Goal: Task Accomplishment & Management: Complete application form

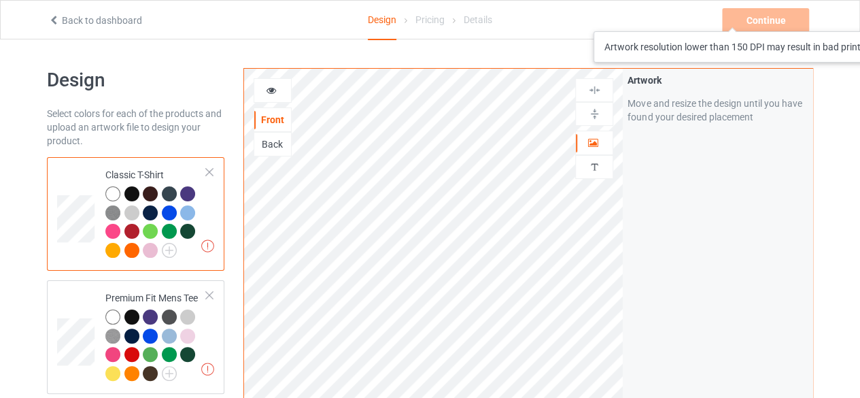
click at [755, 18] on div "Continue Artwork resolution lower than 150 DPI may result in bad print" at bounding box center [767, 20] width 90 height 24
click at [743, 22] on div "Continue Artwork resolution lower than 150 DPI may result in bad print" at bounding box center [767, 20] width 90 height 24
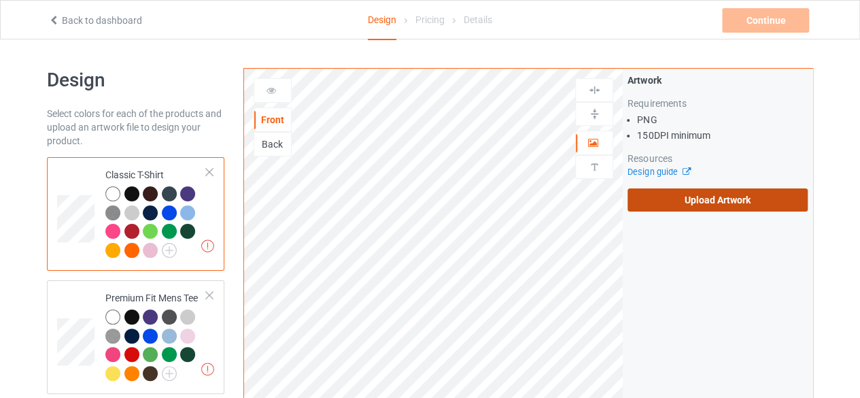
click at [669, 201] on label "Upload Artwork" at bounding box center [718, 199] width 180 height 23
click at [0, 0] on input "Upload Artwork" at bounding box center [0, 0] width 0 height 0
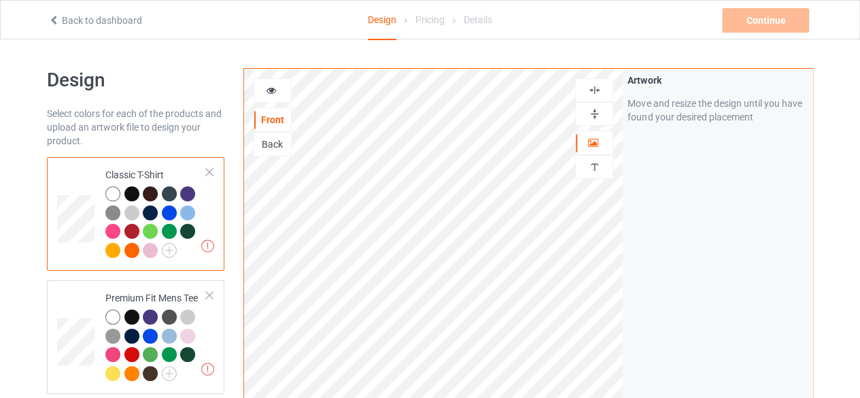
click at [604, 115] on div at bounding box center [594, 113] width 37 height 13
click at [600, 93] on img at bounding box center [594, 90] width 13 height 13
click at [594, 97] on div at bounding box center [594, 90] width 38 height 24
click at [594, 109] on img at bounding box center [594, 113] width 13 height 13
click at [272, 92] on icon at bounding box center [272, 89] width 12 height 10
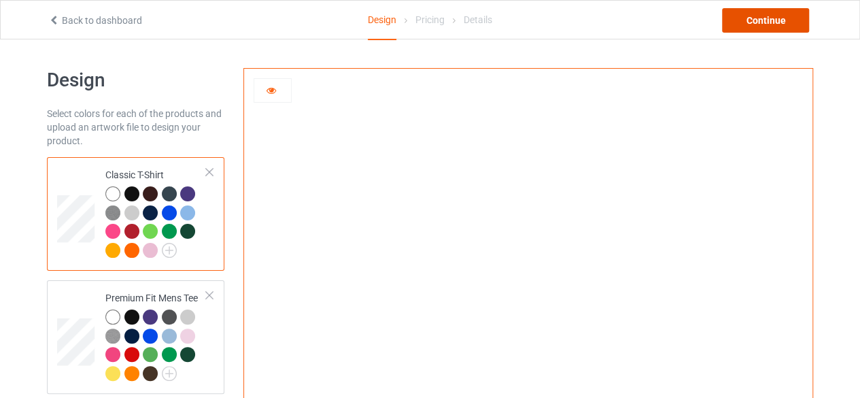
click at [770, 27] on div "Continue" at bounding box center [765, 20] width 87 height 24
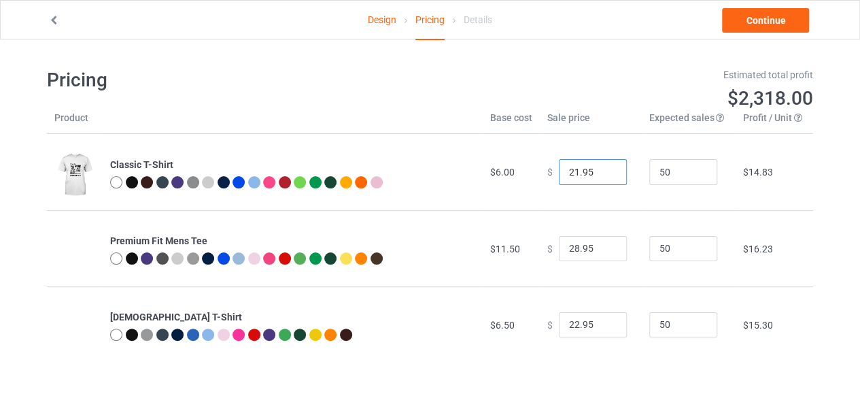
click at [604, 174] on input "21.95" at bounding box center [593, 172] width 68 height 26
click at [604, 174] on input "20.95" at bounding box center [593, 172] width 68 height 26
click at [604, 174] on input "19.95" at bounding box center [593, 172] width 68 height 26
click at [604, 174] on input "18.95" at bounding box center [593, 172] width 68 height 26
click at [604, 174] on input "17.95" at bounding box center [593, 172] width 68 height 26
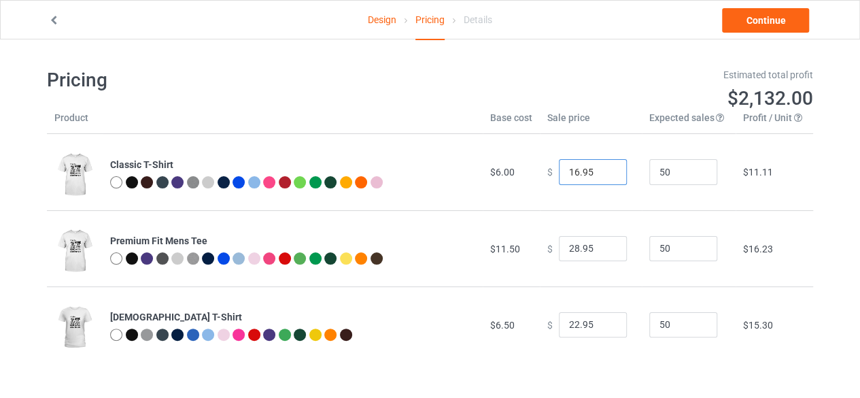
click at [604, 174] on input "16.95" at bounding box center [593, 172] width 68 height 26
click at [604, 174] on input "15.95" at bounding box center [593, 172] width 68 height 26
click at [570, 169] on input "15.95" at bounding box center [593, 172] width 68 height 26
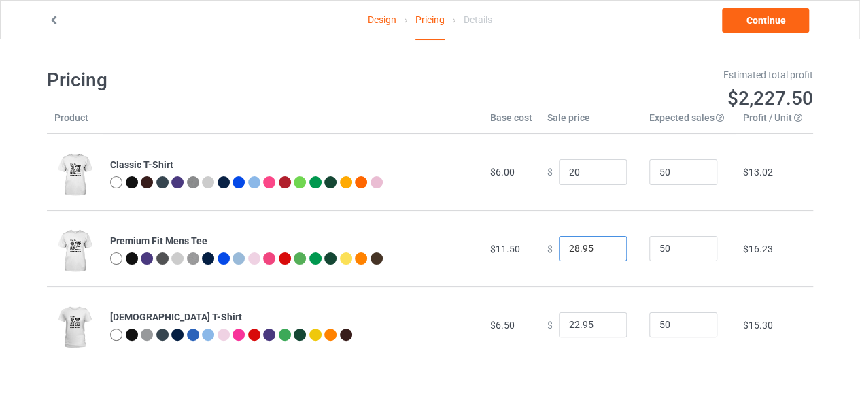
type input "20.00"
click at [570, 250] on input "28.95" at bounding box center [593, 249] width 68 height 26
type input "25.00"
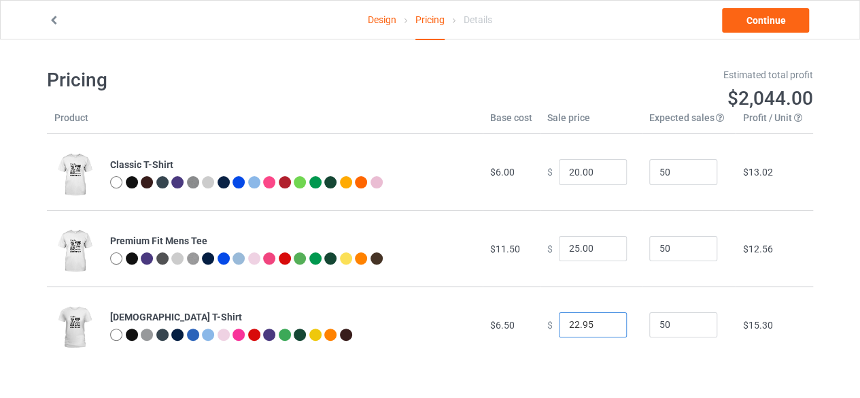
drag, startPoint x: 567, startPoint y: 324, endPoint x: 585, endPoint y: 325, distance: 18.4
click at [585, 325] on input "22.95" at bounding box center [593, 325] width 68 height 26
type input "21.00"
click at [708, 199] on td "50" at bounding box center [689, 172] width 94 height 76
click at [764, 17] on link "Continue" at bounding box center [765, 20] width 87 height 24
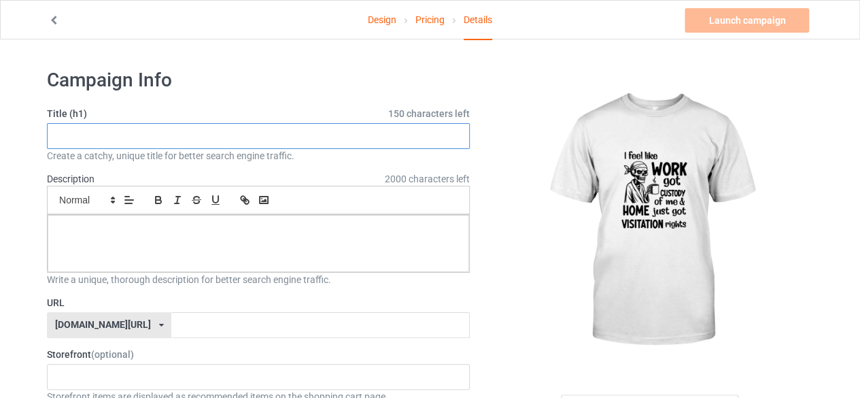
click at [186, 143] on input "text" at bounding box center [258, 136] width 423 height 26
type input "i"
type input "I feel like WORK"
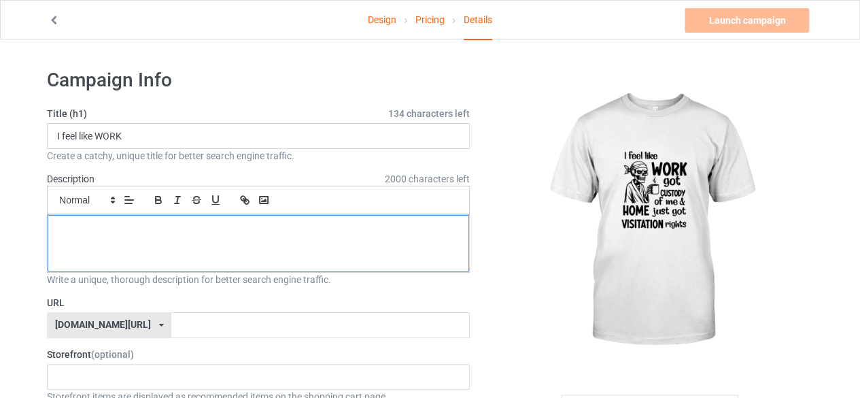
click at [157, 240] on div at bounding box center [259, 243] width 422 height 57
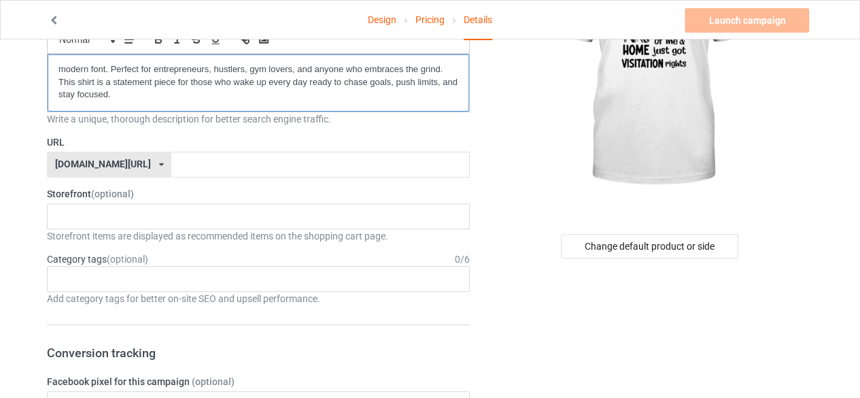
scroll to position [149, 0]
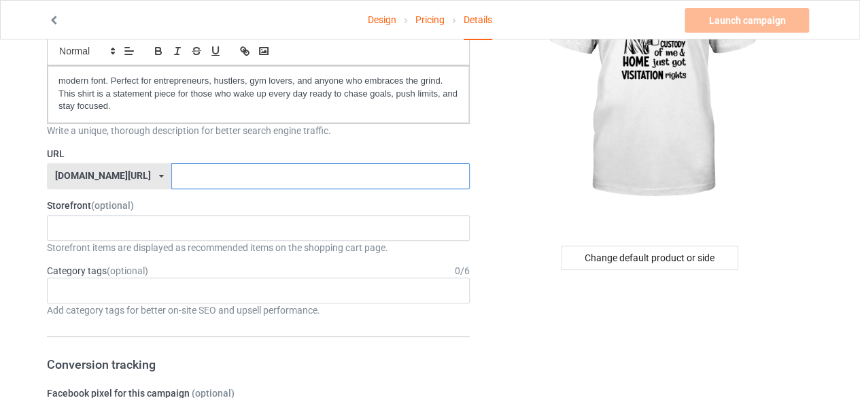
click at [190, 176] on input "text" at bounding box center [320, 176] width 298 height 26
type input "ه"
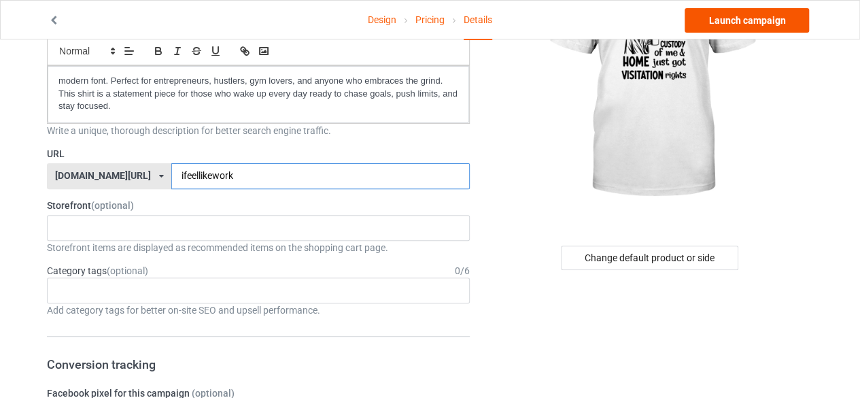
type input "ifeellikework"
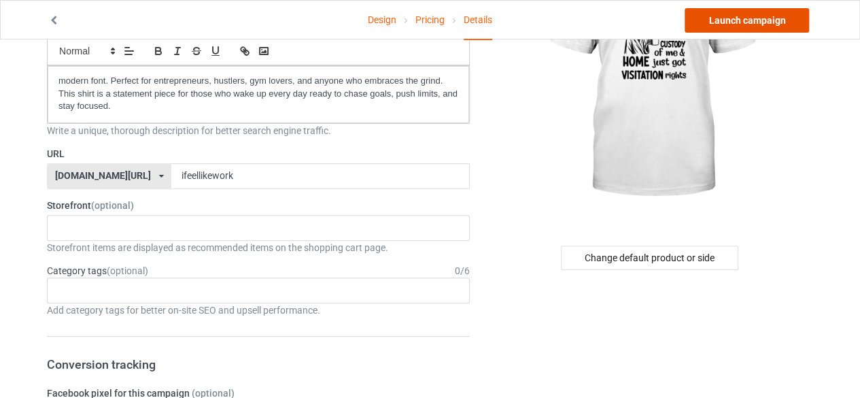
click at [756, 22] on link "Launch campaign" at bounding box center [747, 20] width 124 height 24
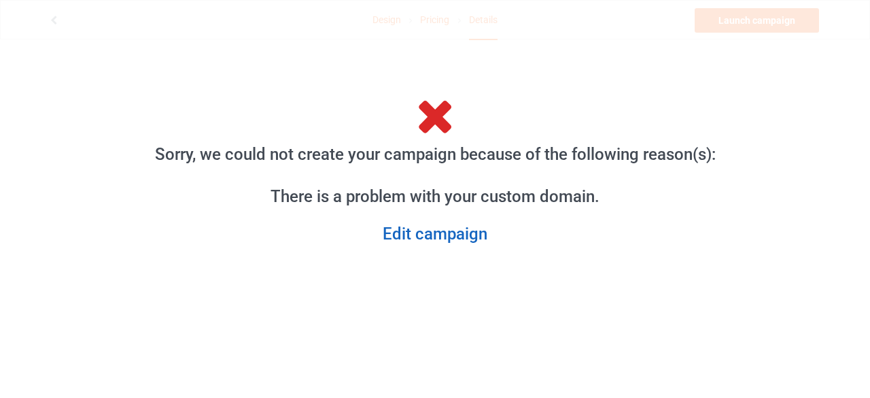
click at [454, 243] on link "Edit campaign" at bounding box center [434, 234] width 583 height 21
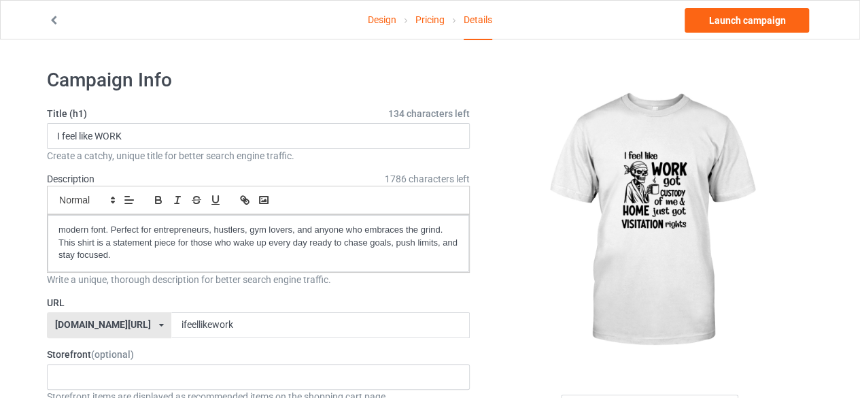
click at [150, 324] on div "shirtdesigne.com/ shirtdesigne.com/ teechip.com/ 61e808ccf6d83d0033ab6f63 587d0…" at bounding box center [109, 325] width 124 height 26
click at [110, 370] on div "[DOMAIN_NAME][URL]" at bounding box center [109, 375] width 123 height 24
click at [212, 328] on input "ifeellikework" at bounding box center [320, 325] width 298 height 26
click at [724, 18] on link "Launch campaign" at bounding box center [747, 20] width 124 height 24
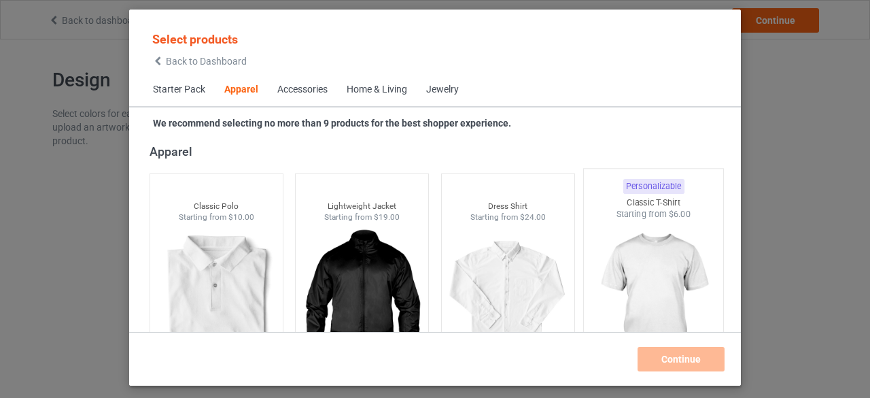
click at [638, 260] on img at bounding box center [654, 300] width 128 height 160
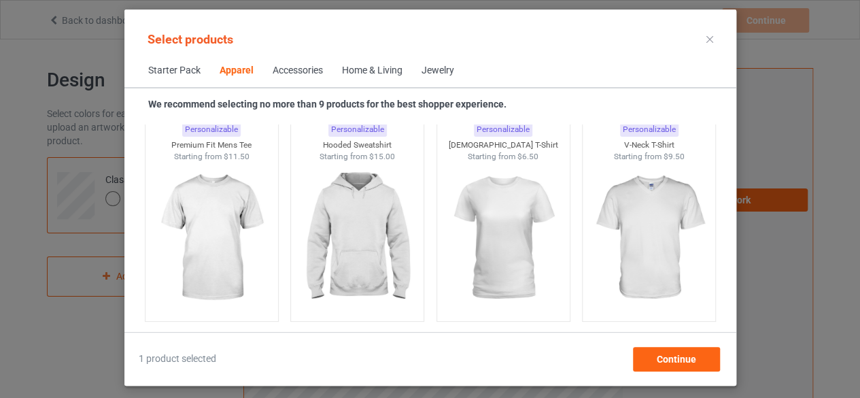
scroll to position [770, 0]
click at [509, 221] on img at bounding box center [503, 238] width 128 height 160
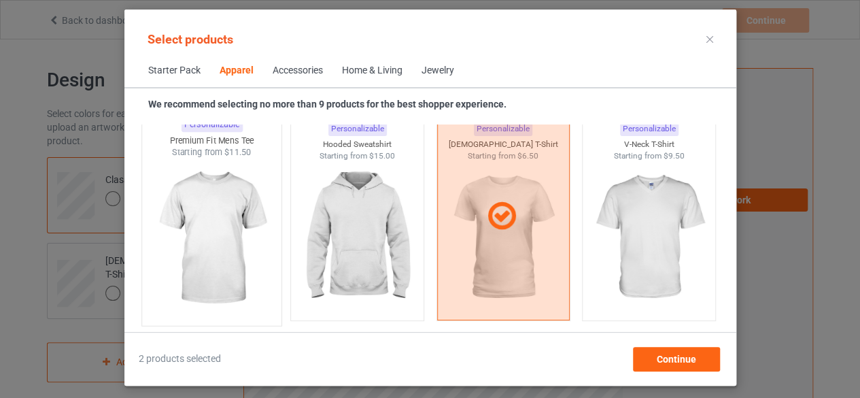
click at [184, 211] on img at bounding box center [212, 238] width 128 height 160
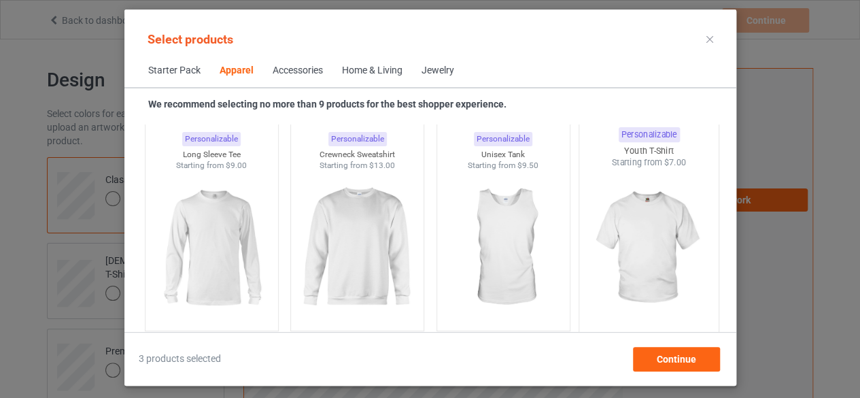
scroll to position [981, 0]
click at [660, 358] on span "Continue" at bounding box center [675, 359] width 39 height 11
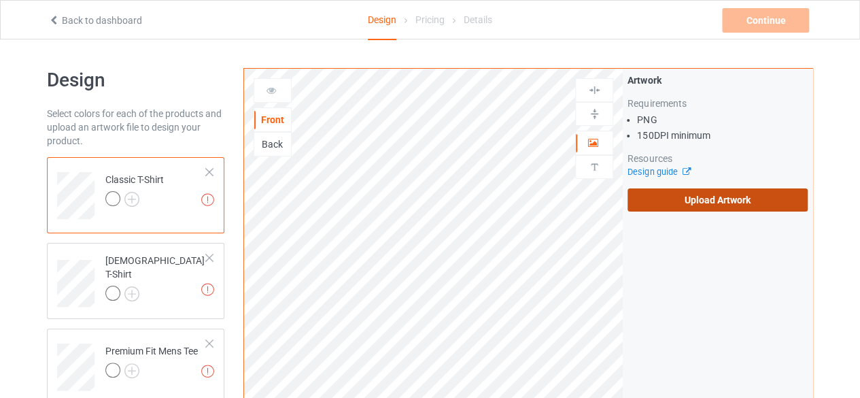
click at [700, 205] on label "Upload Artwork" at bounding box center [718, 199] width 180 height 23
click at [0, 0] on input "Upload Artwork" at bounding box center [0, 0] width 0 height 0
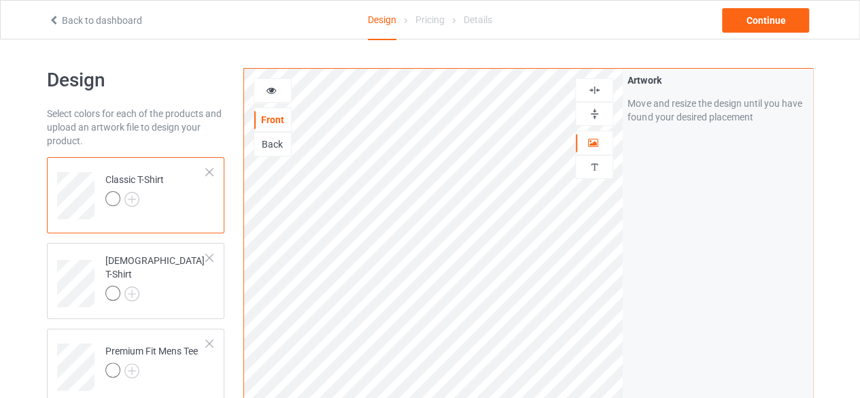
click at [588, 112] on img at bounding box center [594, 113] width 13 height 13
click at [598, 87] on img at bounding box center [594, 90] width 13 height 13
click at [271, 93] on icon at bounding box center [272, 89] width 12 height 10
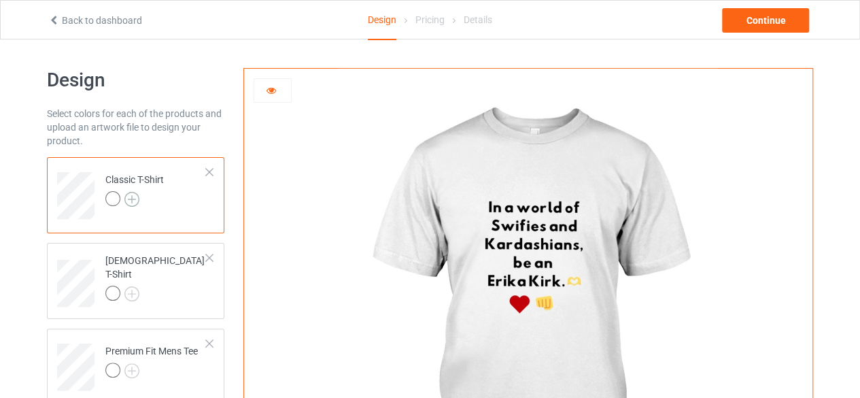
click at [136, 196] on img at bounding box center [131, 199] width 15 height 15
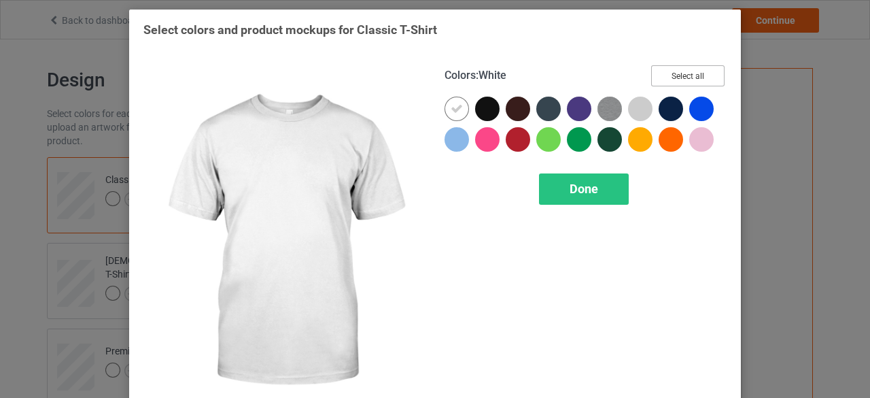
click at [675, 65] on button "Select all" at bounding box center [687, 75] width 73 height 21
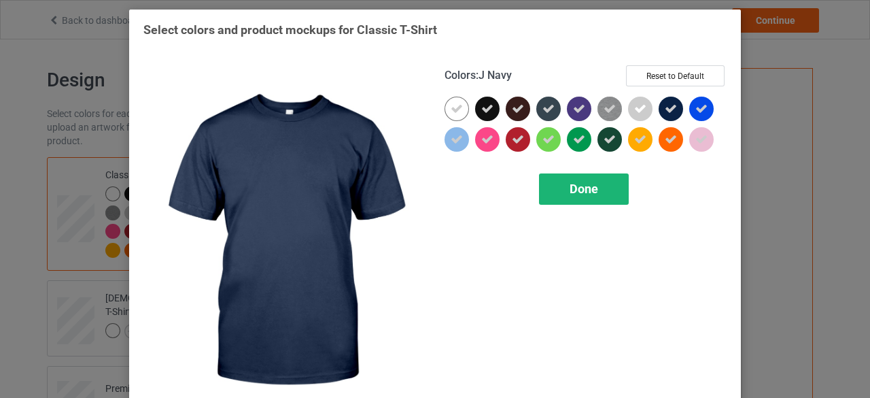
click at [594, 193] on div "Done" at bounding box center [584, 188] width 90 height 31
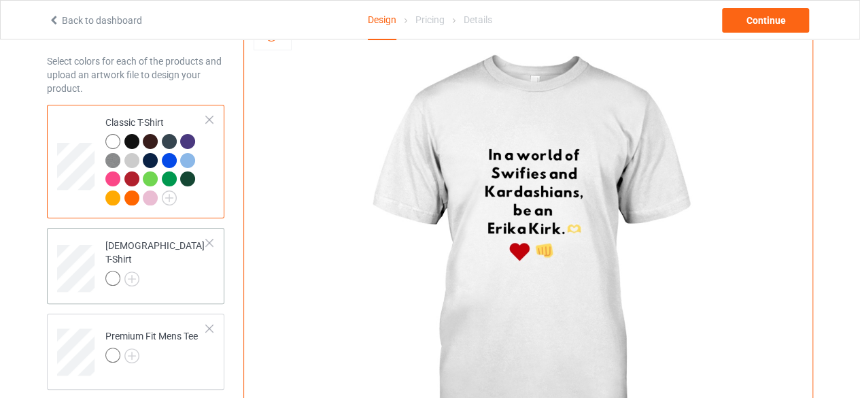
scroll to position [128, 0]
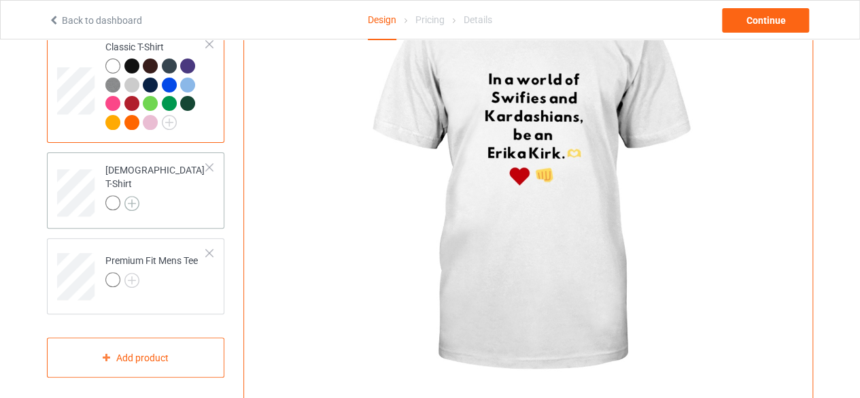
click at [135, 196] on img at bounding box center [131, 203] width 15 height 15
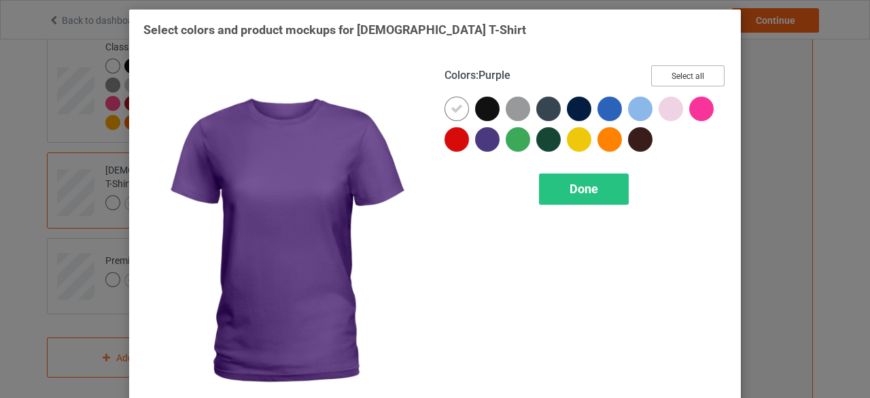
click at [689, 77] on button "Select all" at bounding box center [687, 75] width 73 height 21
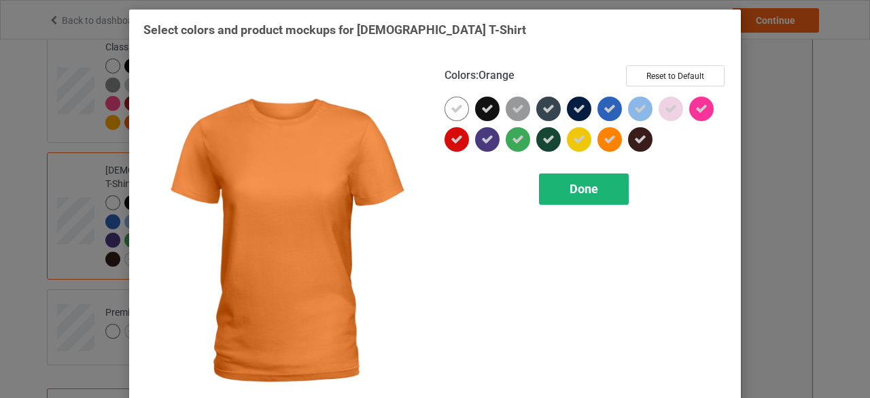
click at [587, 183] on span "Done" at bounding box center [584, 189] width 29 height 14
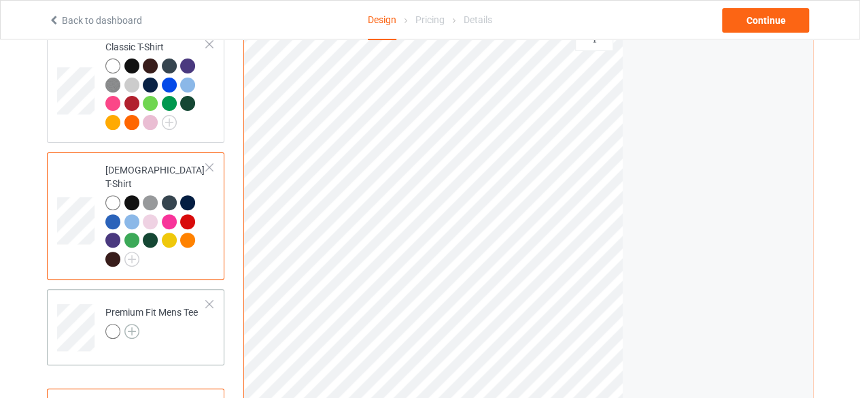
click at [133, 324] on img at bounding box center [131, 331] width 15 height 15
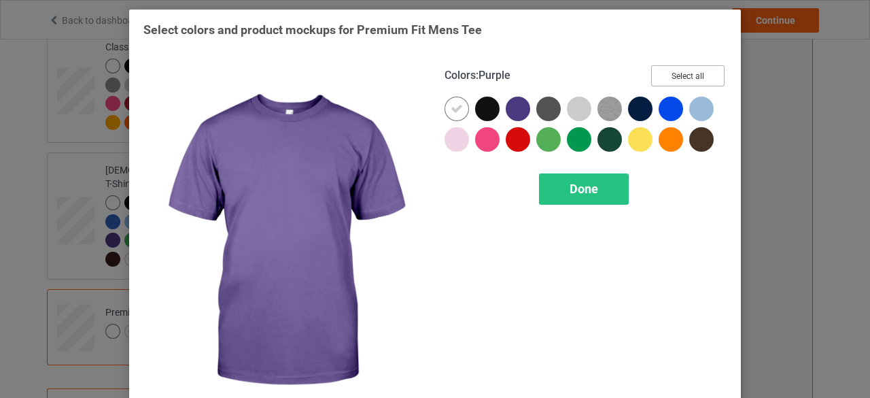
click at [660, 74] on button "Select all" at bounding box center [687, 75] width 73 height 21
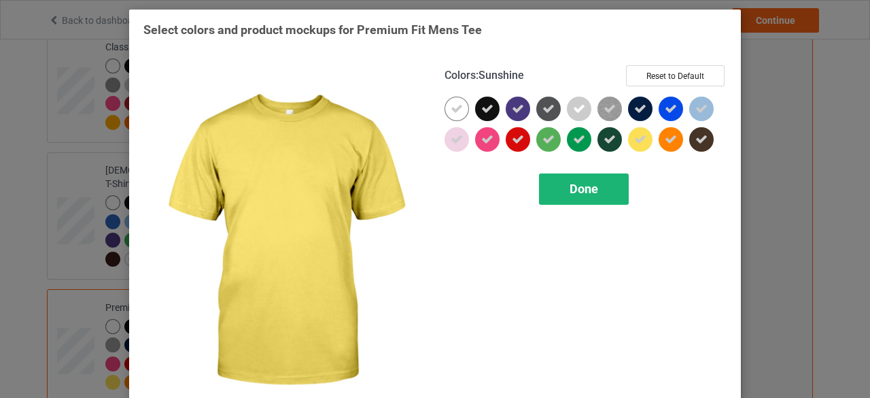
click at [562, 198] on div "Done" at bounding box center [584, 188] width 90 height 31
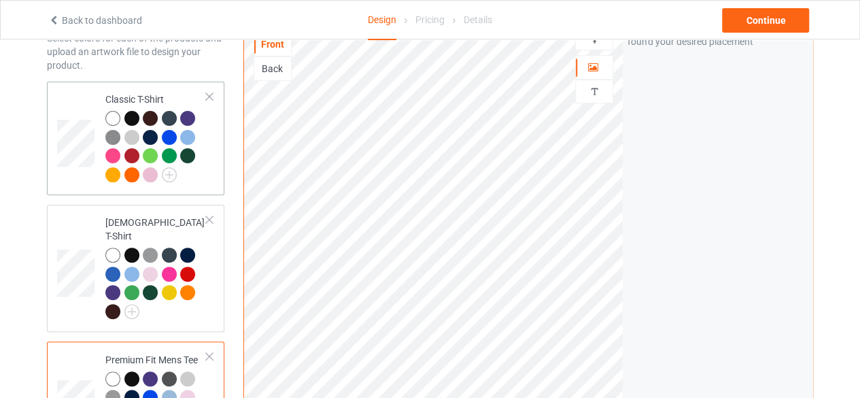
scroll to position [69, 0]
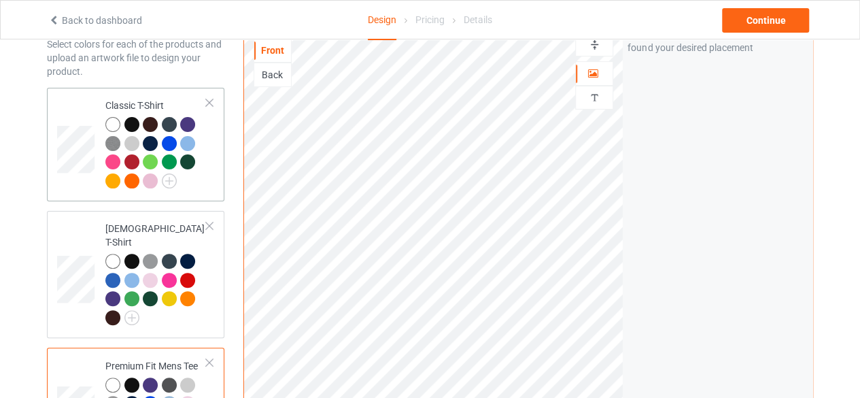
click at [212, 169] on td "Classic T-Shirt" at bounding box center [156, 144] width 116 height 103
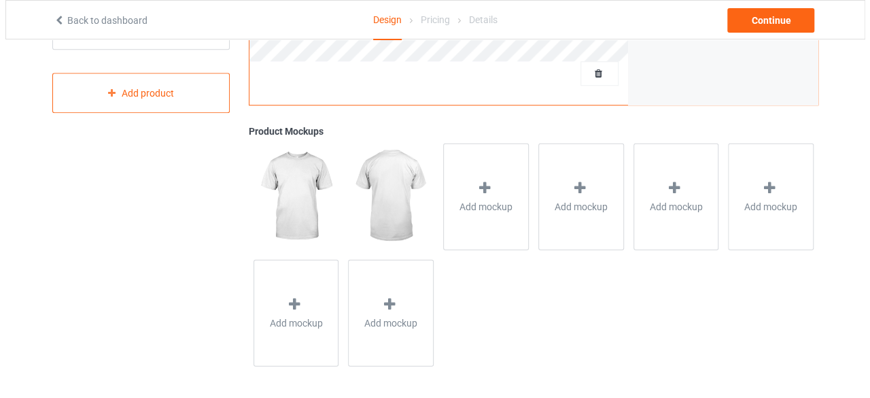
scroll to position [481, 0]
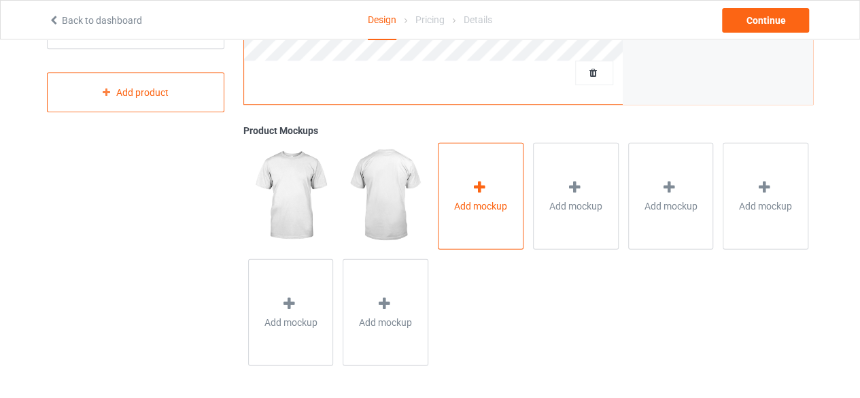
click at [470, 201] on span "Add mockup" at bounding box center [480, 206] width 53 height 14
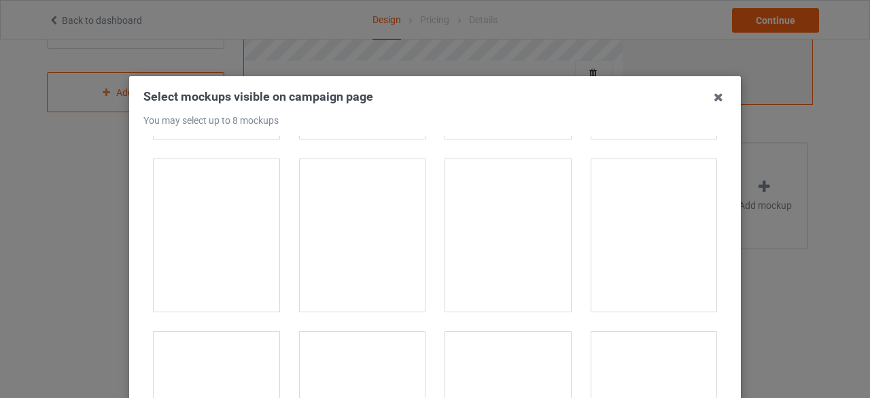
scroll to position [333, 0]
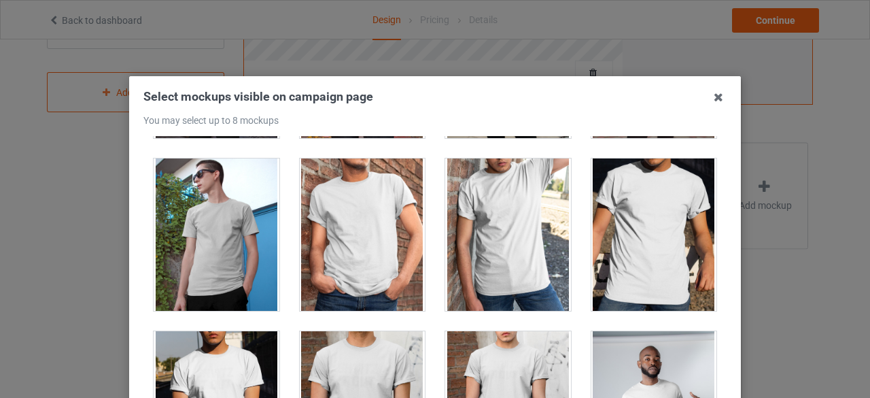
click at [637, 218] on div at bounding box center [655, 234] width 126 height 152
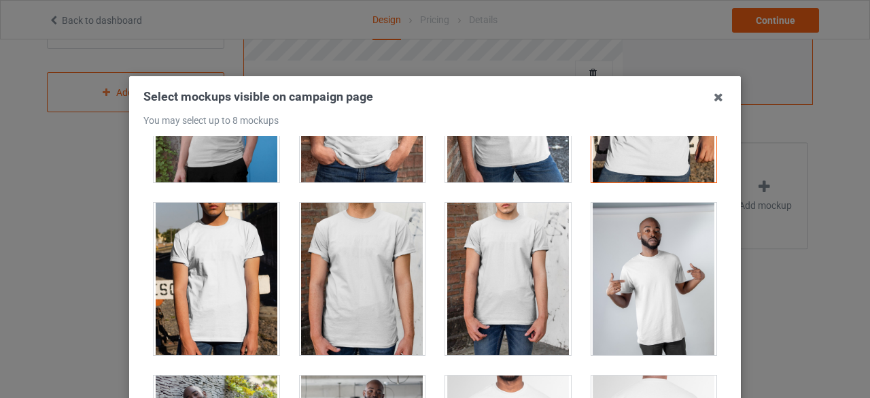
scroll to position [462, 0]
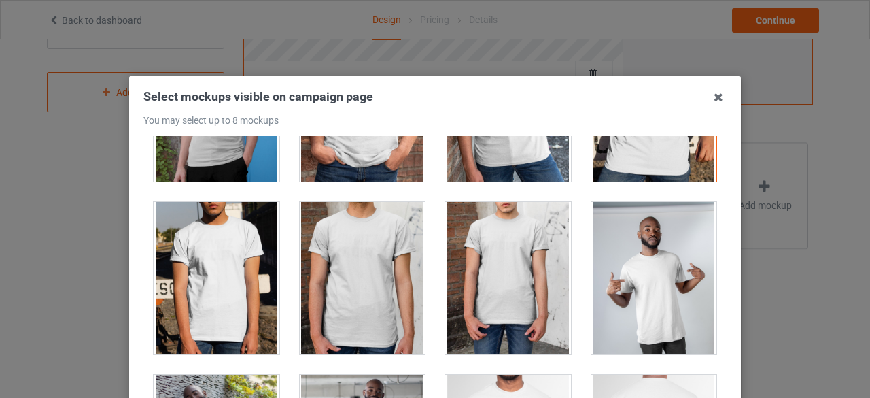
click at [634, 309] on div at bounding box center [655, 278] width 126 height 152
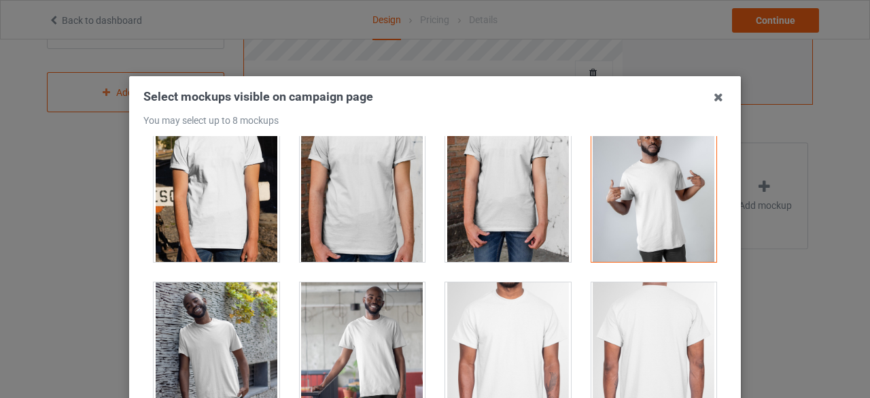
scroll to position [566, 0]
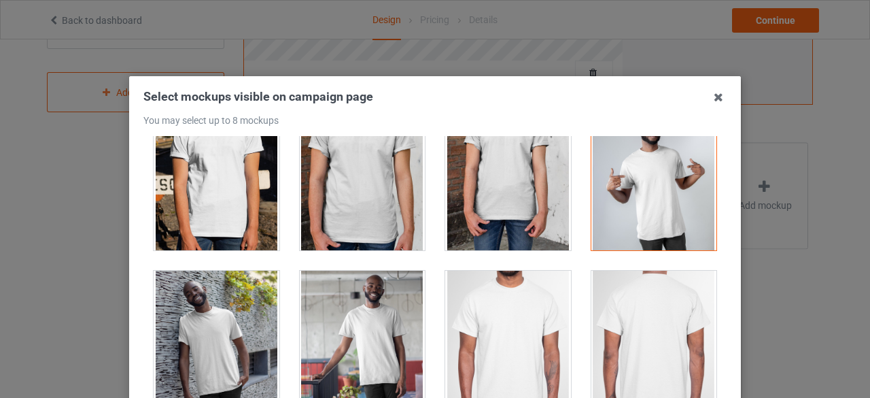
click at [498, 347] on div at bounding box center [508, 347] width 126 height 152
click at [222, 331] on div at bounding box center [217, 347] width 126 height 152
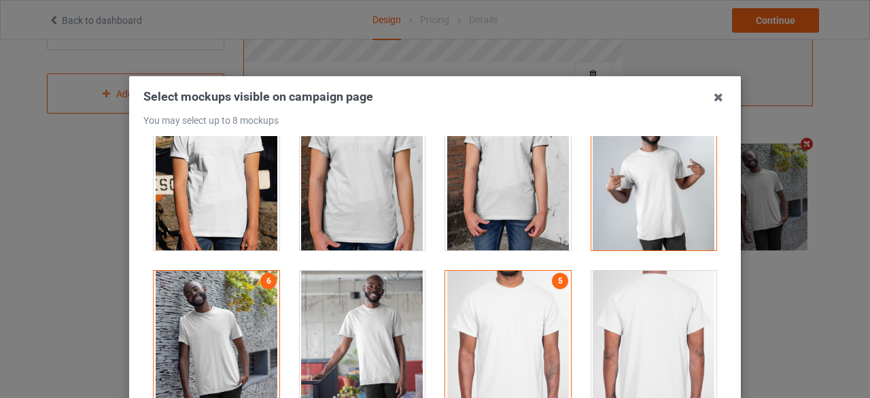
scroll to position [509, 0]
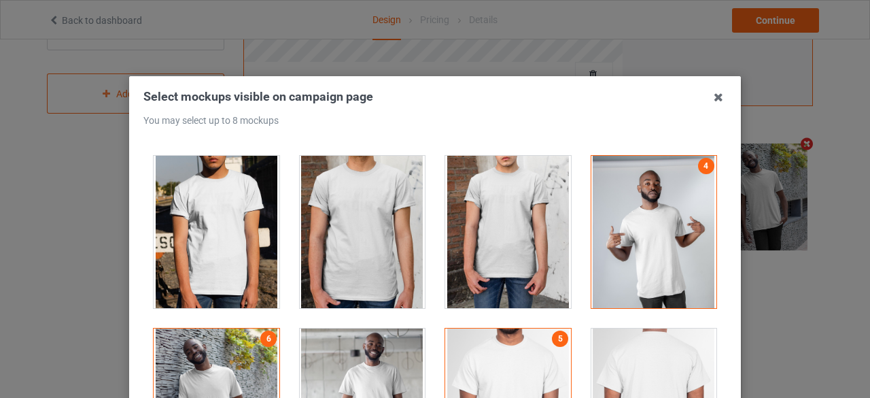
click at [222, 243] on div at bounding box center [217, 232] width 126 height 152
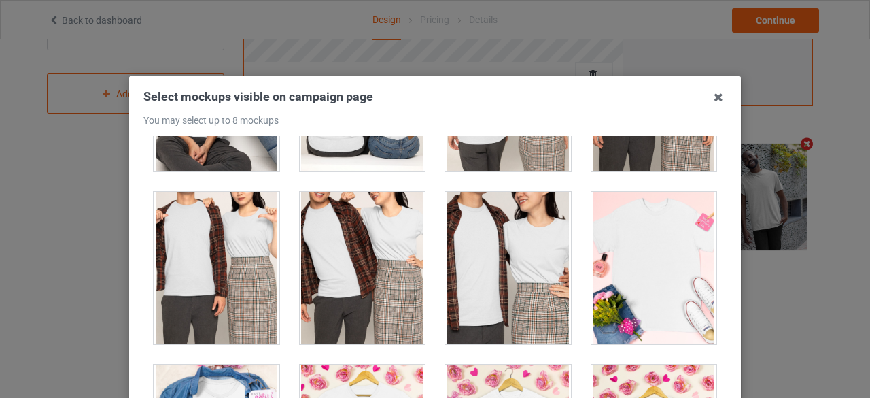
scroll to position [5307, 0]
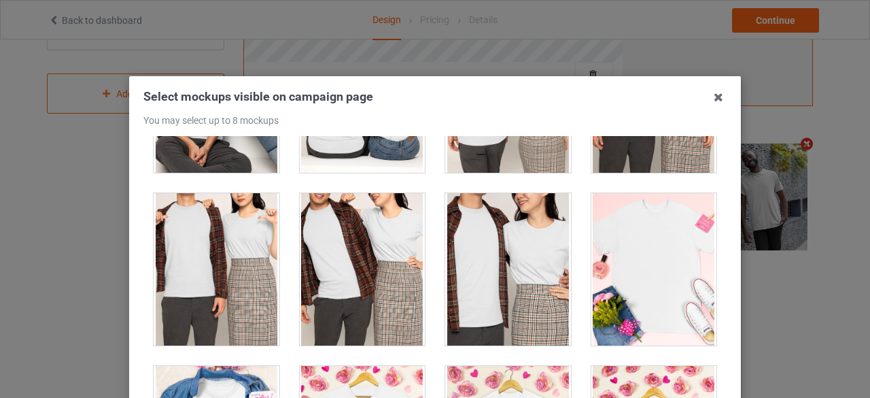
click at [638, 260] on div at bounding box center [655, 269] width 126 height 152
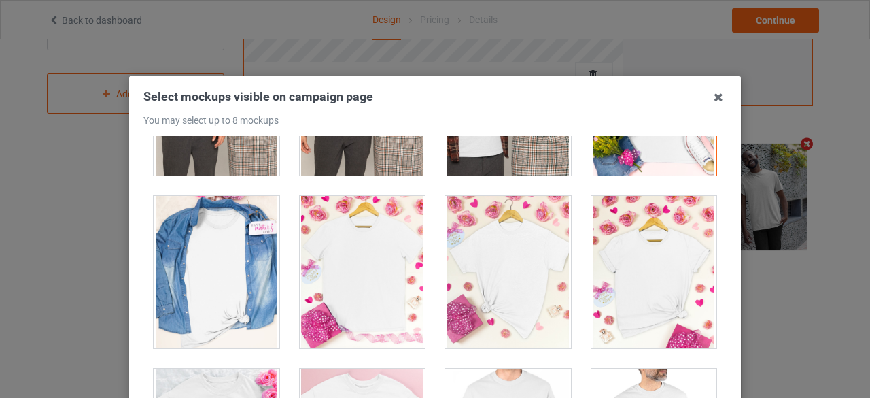
scroll to position [5498, 0]
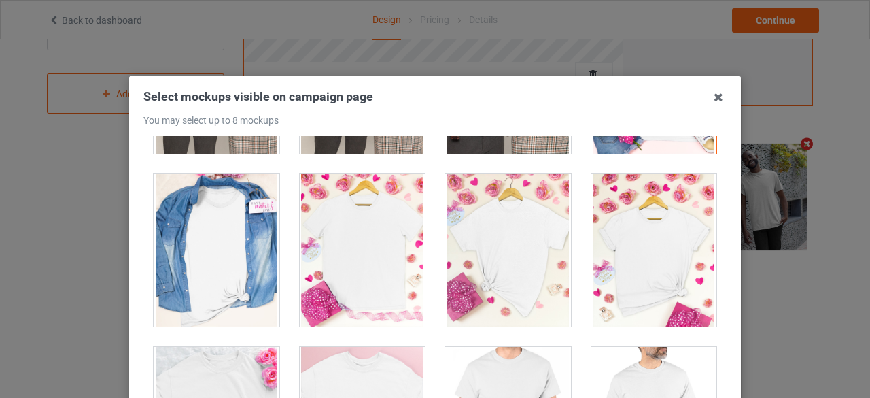
click at [197, 226] on div at bounding box center [217, 250] width 126 height 152
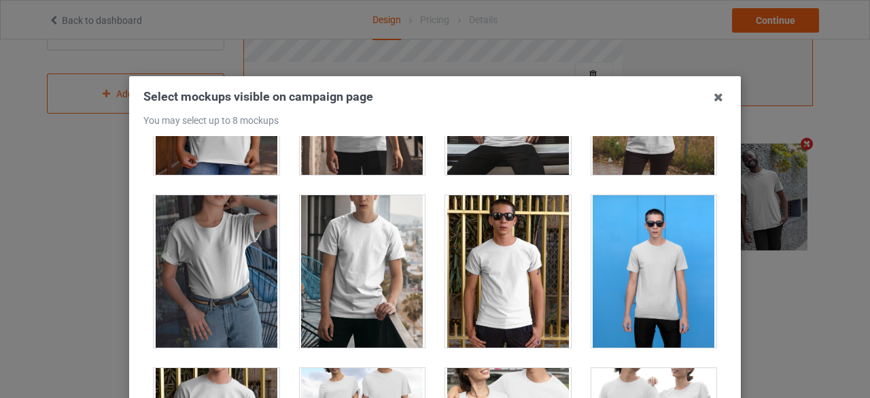
scroll to position [6953, 0]
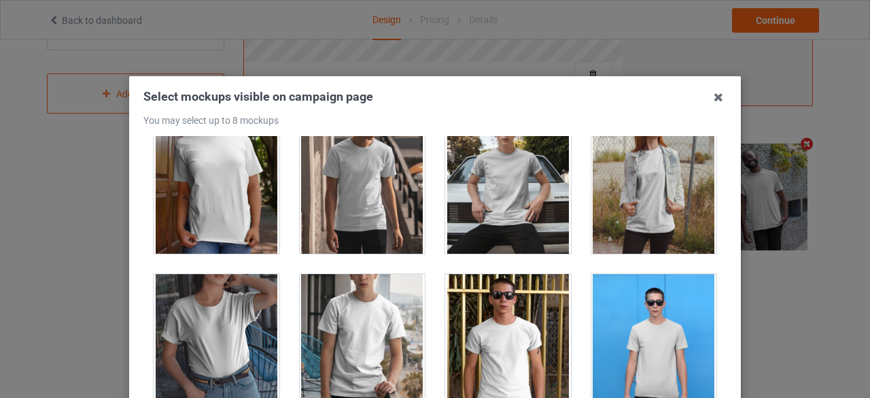
click at [213, 177] on div at bounding box center [217, 177] width 126 height 152
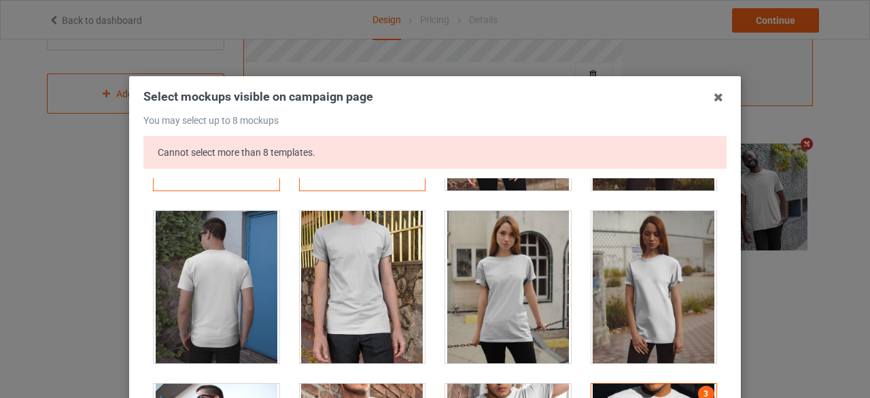
scroll to position [151, 0]
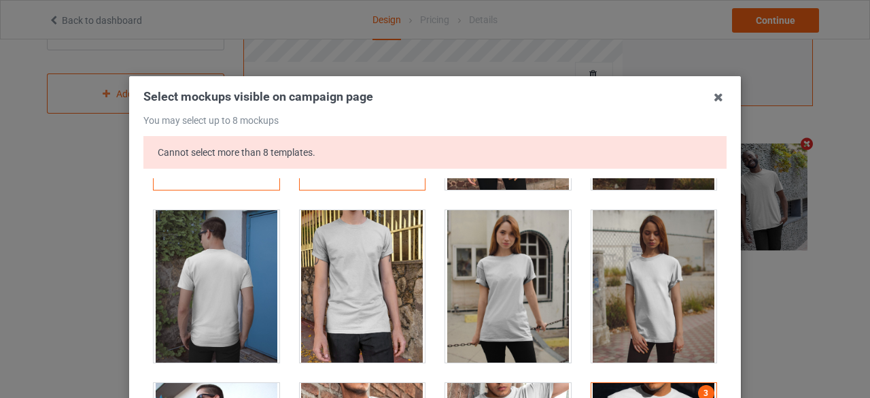
click at [491, 284] on div at bounding box center [508, 286] width 126 height 152
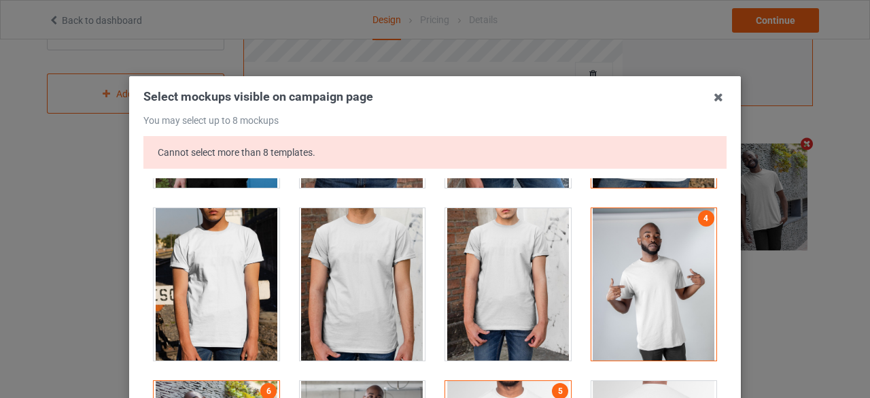
scroll to position [499, 0]
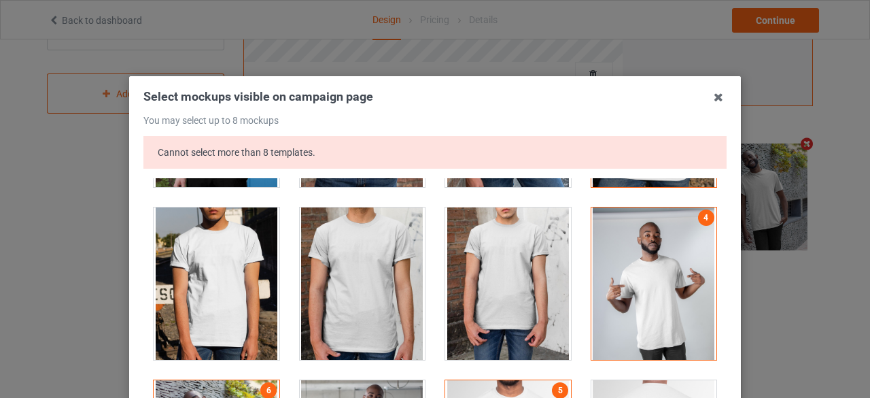
click at [629, 284] on div at bounding box center [655, 283] width 126 height 152
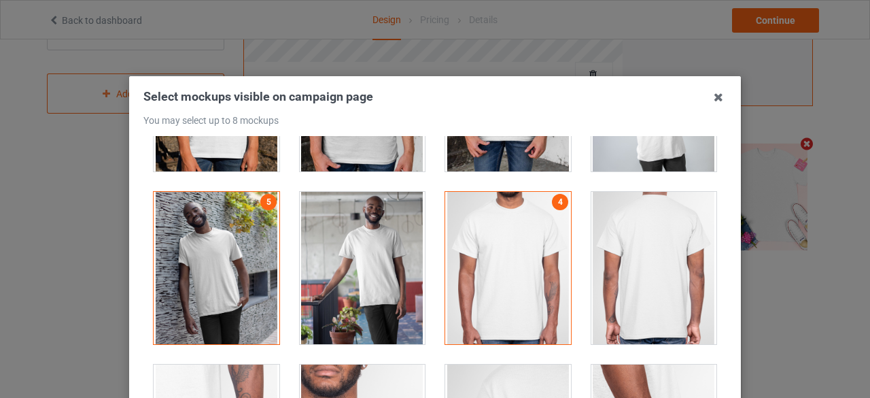
scroll to position [646, 0]
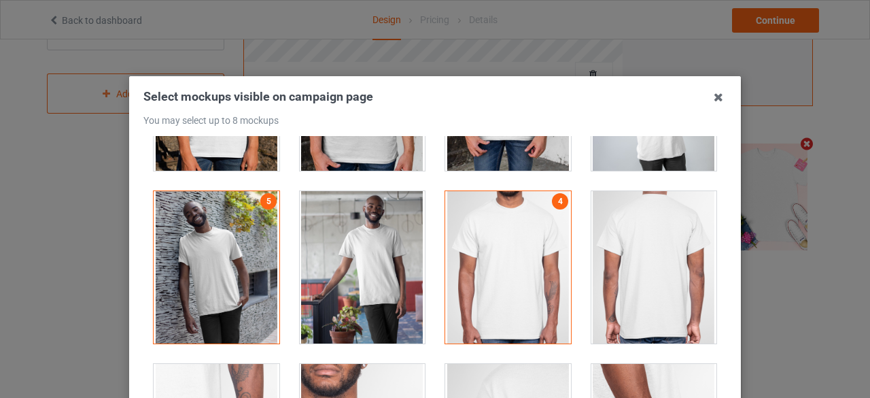
click at [541, 266] on div at bounding box center [508, 267] width 126 height 152
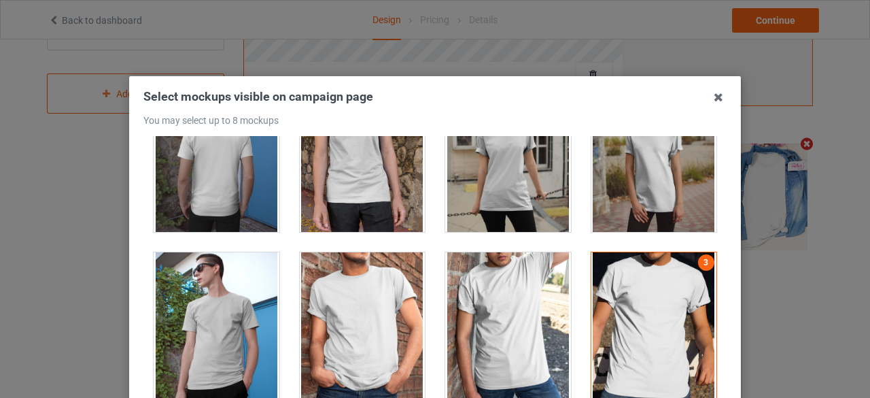
scroll to position [0, 0]
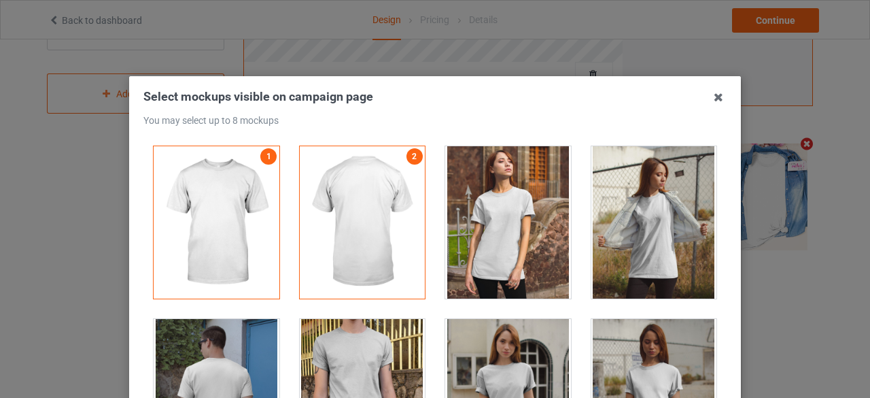
click at [521, 233] on div at bounding box center [508, 222] width 126 height 152
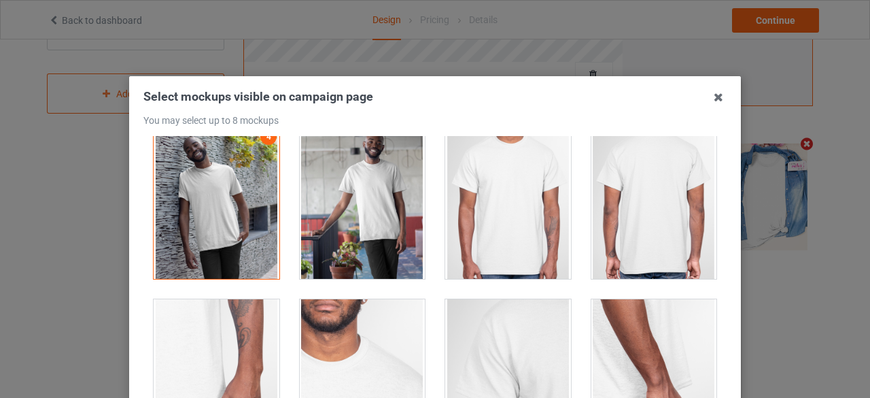
scroll to position [714, 0]
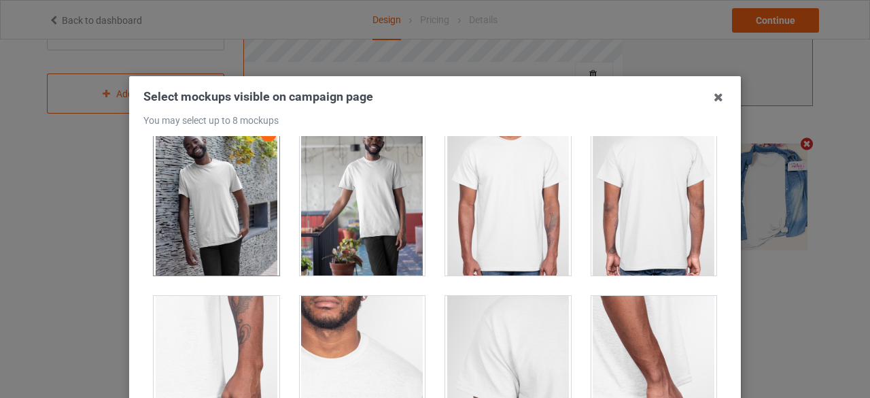
click at [219, 203] on div at bounding box center [217, 199] width 126 height 152
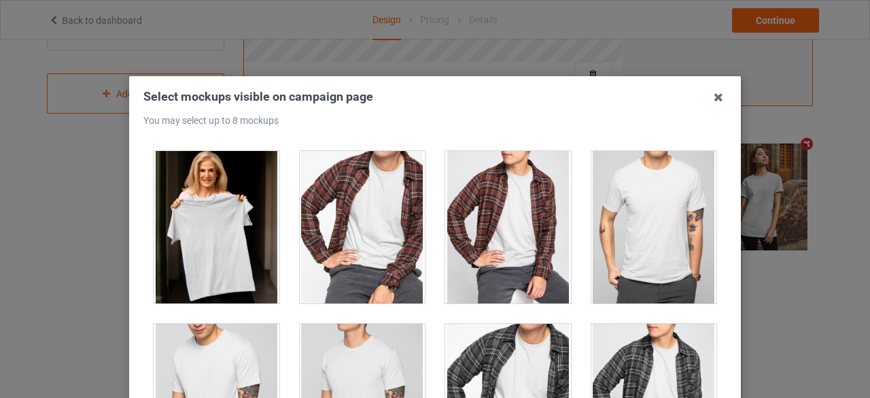
scroll to position [3746, 0]
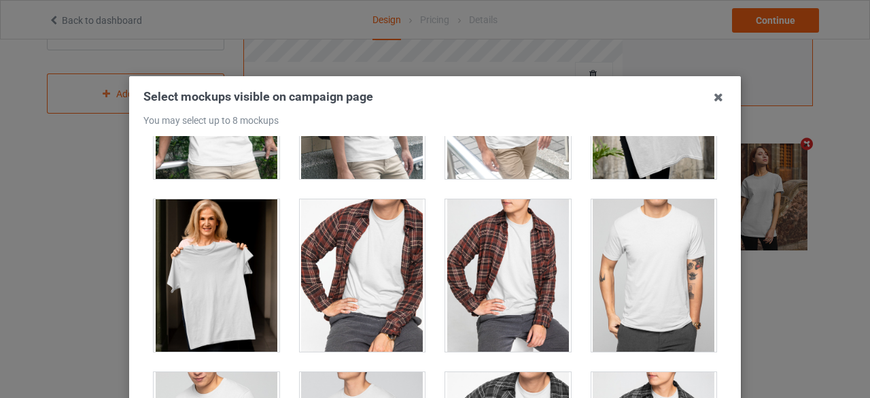
click at [196, 277] on div at bounding box center [217, 275] width 126 height 152
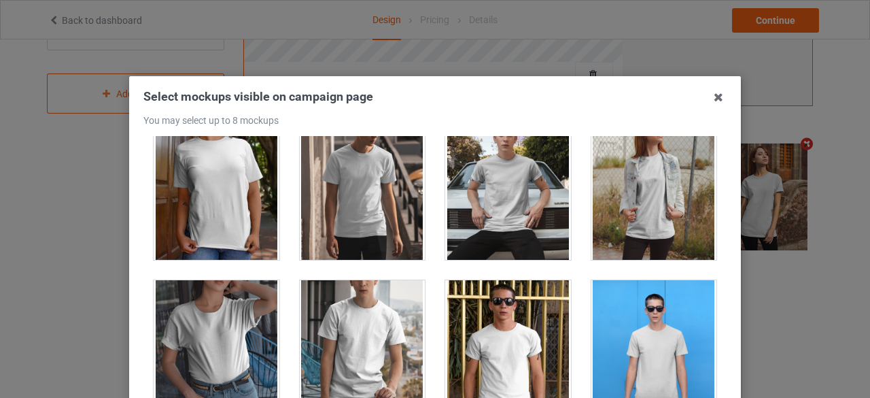
scroll to position [6813, 0]
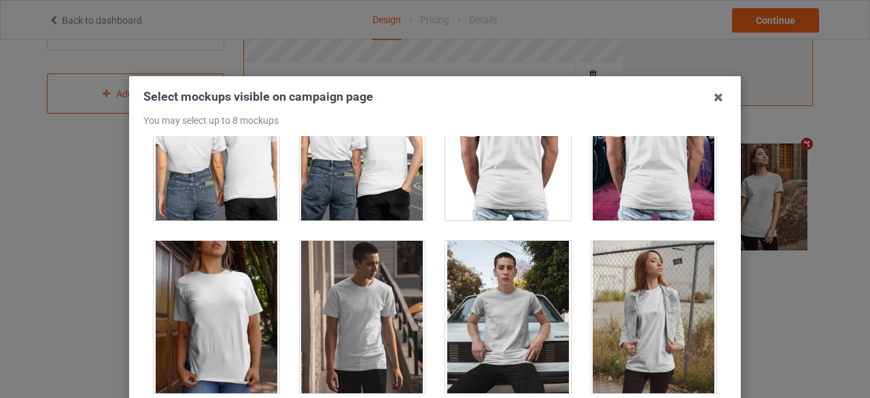
click at [226, 282] on div at bounding box center [217, 317] width 126 height 152
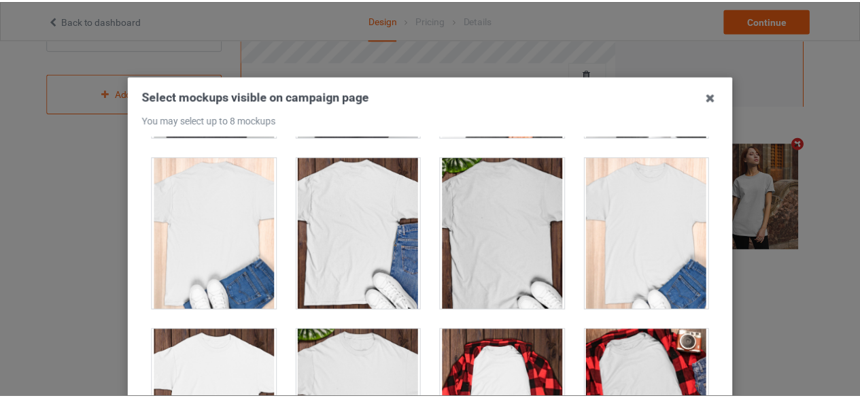
scroll to position [194, 0]
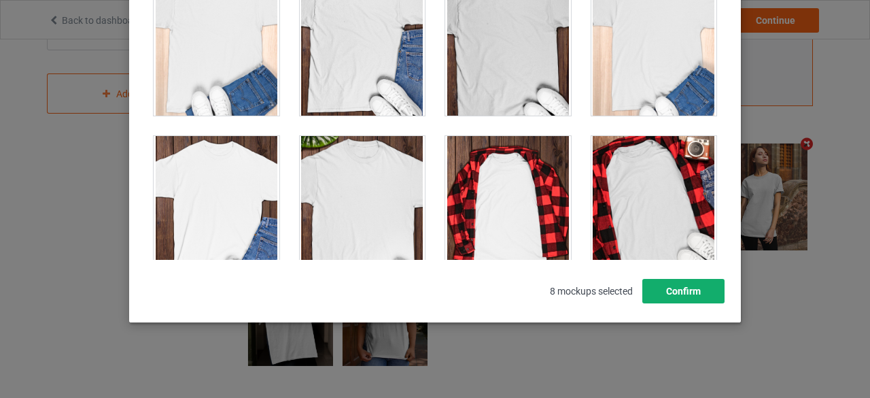
click at [671, 292] on button "Confirm" at bounding box center [684, 291] width 82 height 24
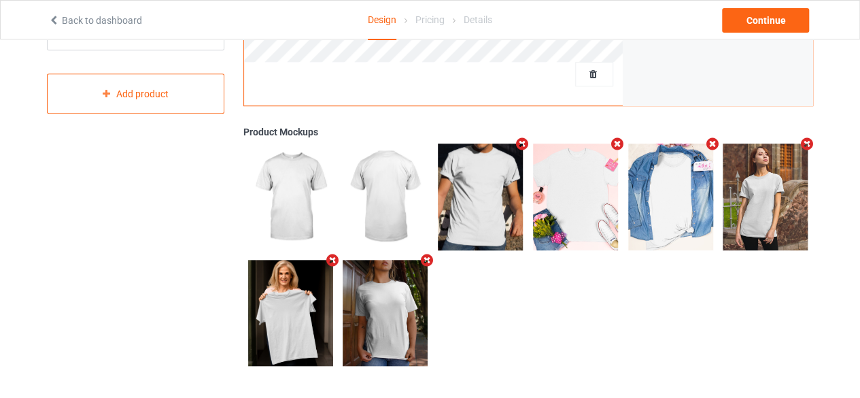
click at [524, 141] on icon "Remove mockup" at bounding box center [522, 144] width 17 height 14
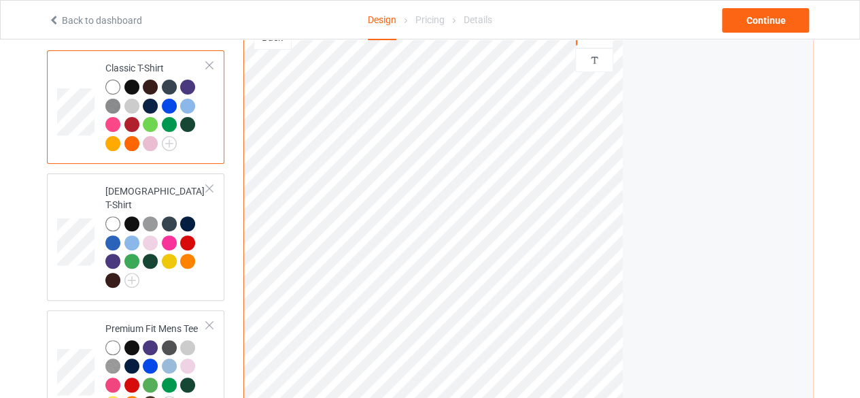
scroll to position [104, 0]
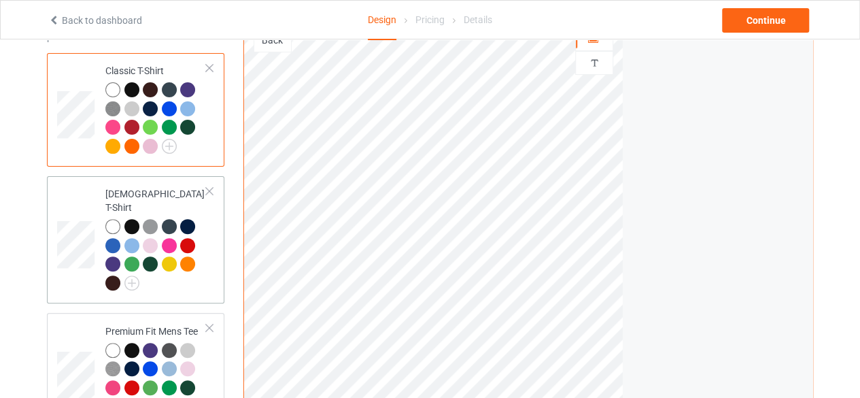
click at [205, 269] on div at bounding box center [155, 256] width 101 height 75
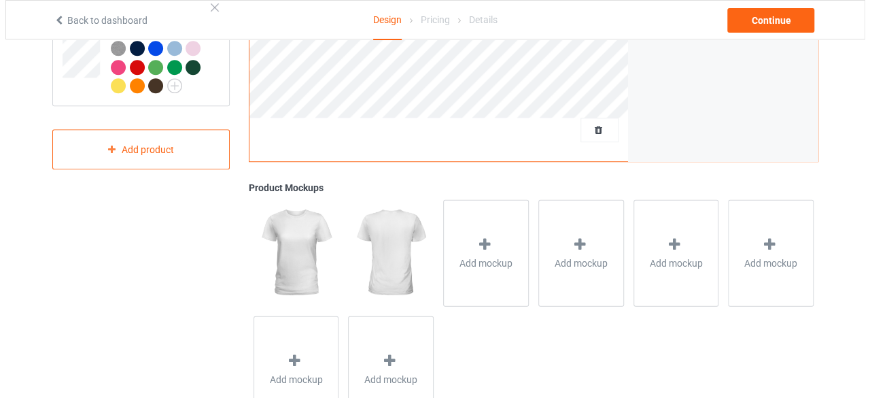
scroll to position [425, 0]
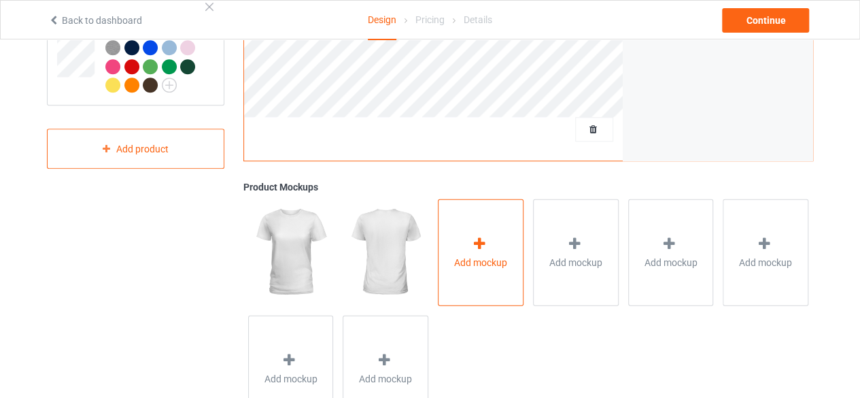
click at [499, 247] on div "Add mockup" at bounding box center [481, 252] width 86 height 107
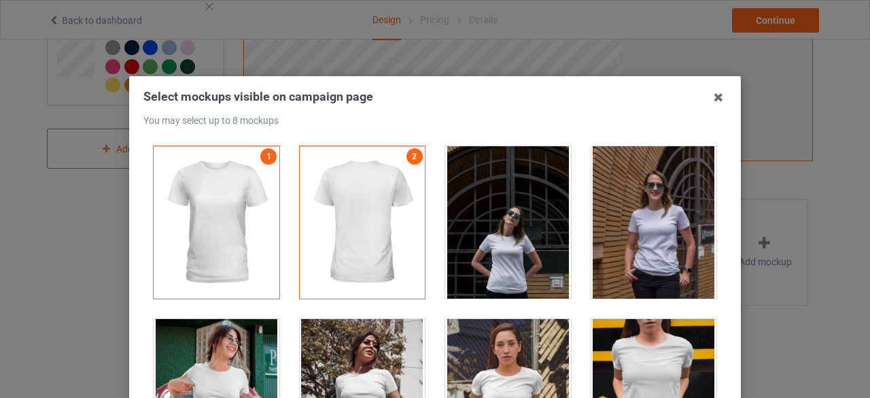
click at [628, 237] on div at bounding box center [655, 222] width 126 height 152
click at [509, 254] on div at bounding box center [508, 222] width 126 height 152
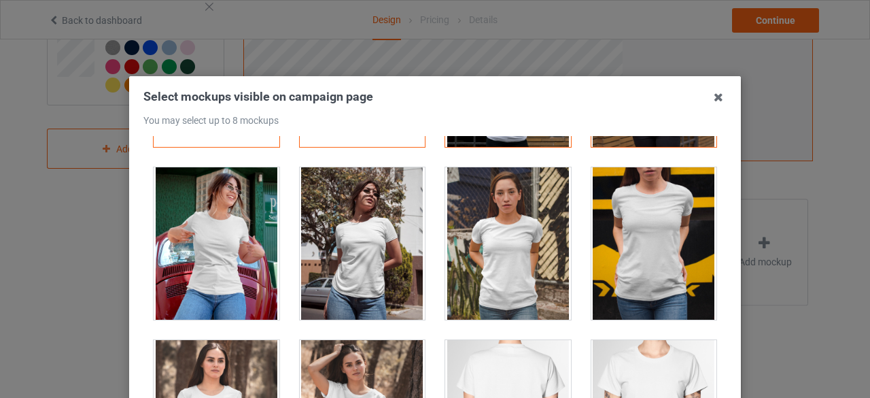
scroll to position [159, 0]
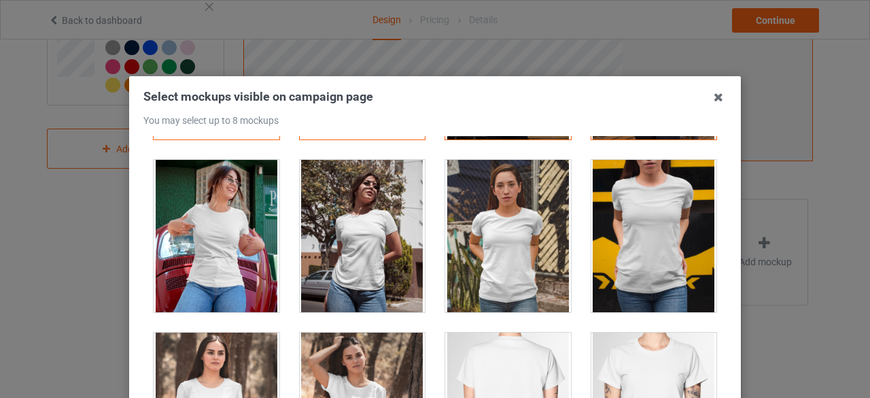
click at [365, 247] on div at bounding box center [363, 236] width 126 height 152
click at [504, 243] on div at bounding box center [508, 236] width 126 height 152
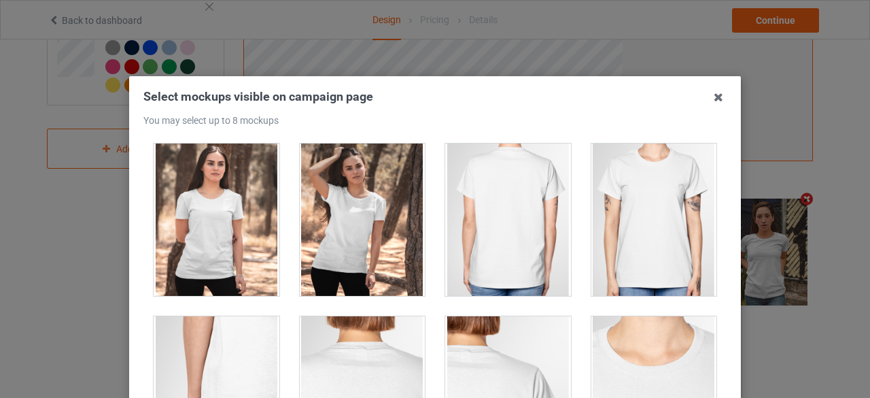
scroll to position [349, 0]
click at [216, 237] on div at bounding box center [217, 219] width 126 height 152
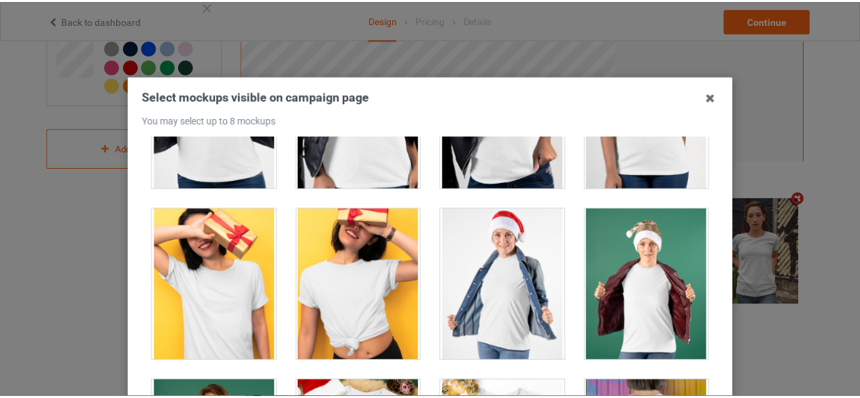
scroll to position [194, 0]
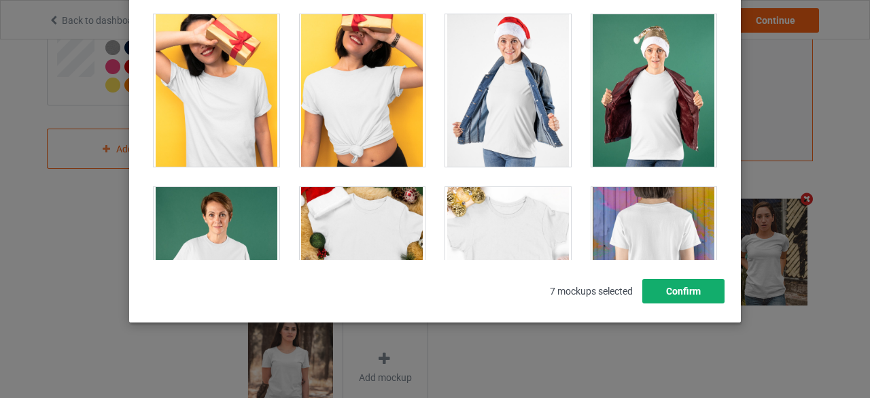
click at [683, 289] on button "Confirm" at bounding box center [684, 291] width 82 height 24
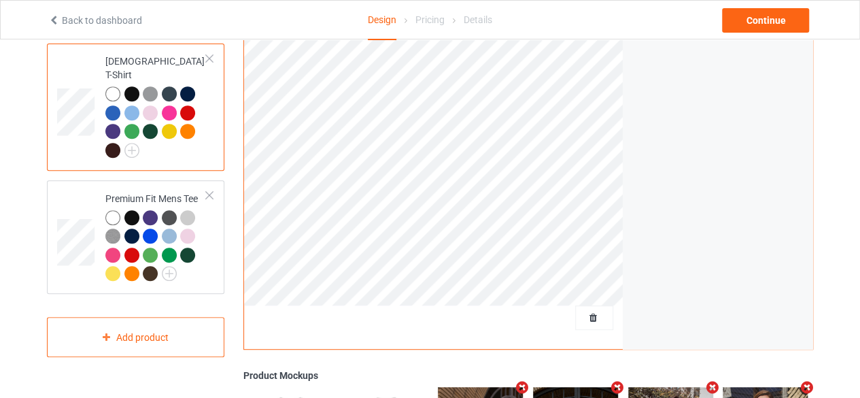
scroll to position [237, 0]
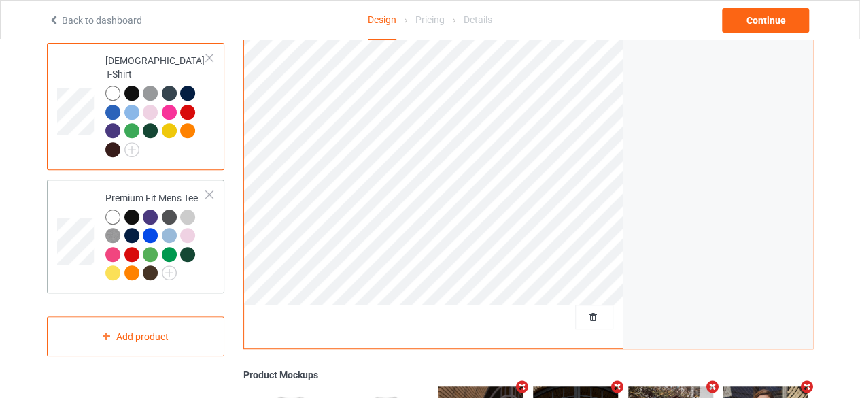
click at [201, 262] on div at bounding box center [155, 246] width 101 height 75
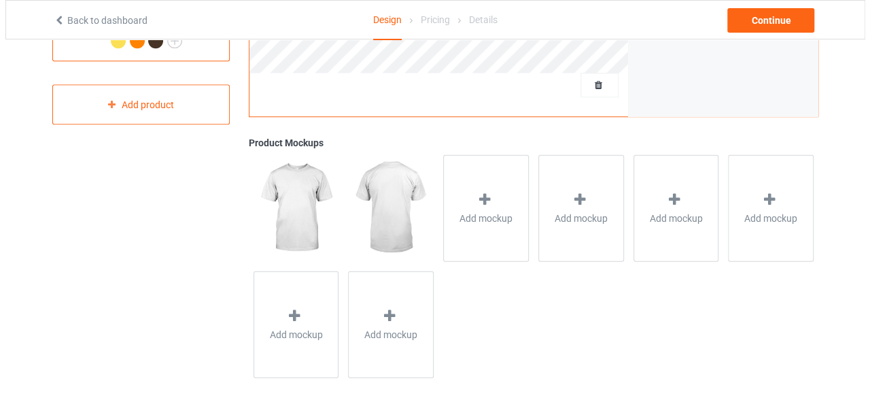
scroll to position [481, 0]
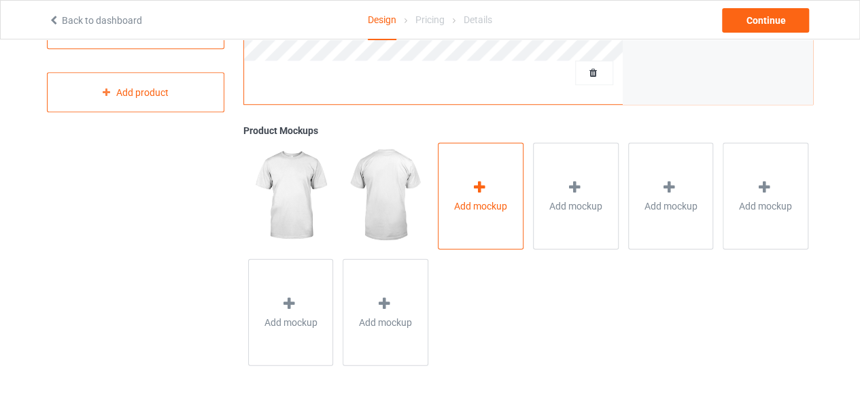
click at [502, 190] on div "Add mockup" at bounding box center [481, 195] width 86 height 107
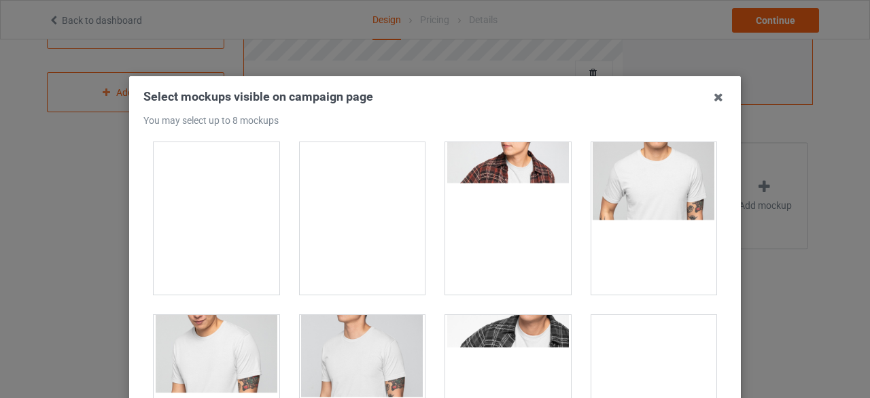
scroll to position [1386, 0]
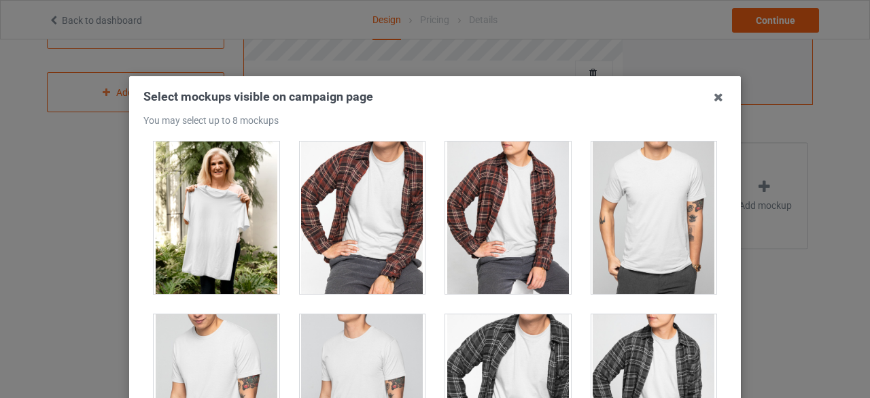
click at [205, 196] on div at bounding box center [217, 217] width 126 height 152
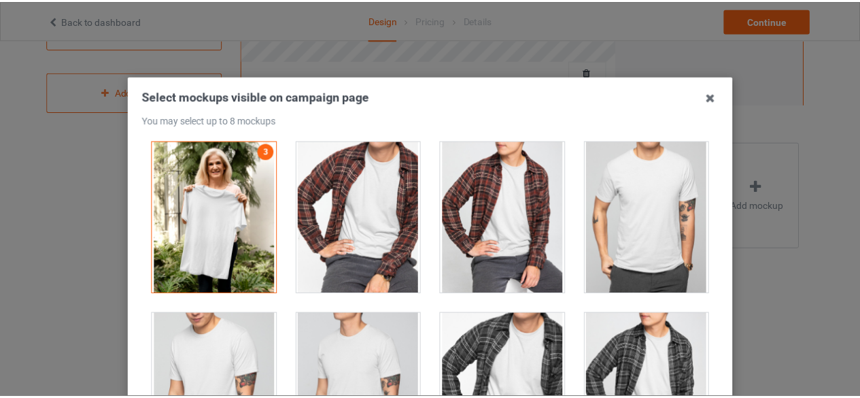
scroll to position [194, 0]
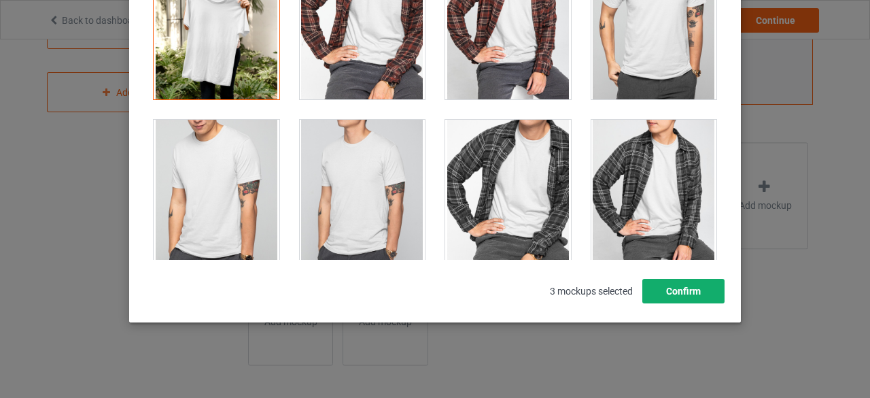
click at [672, 294] on button "Confirm" at bounding box center [684, 291] width 82 height 24
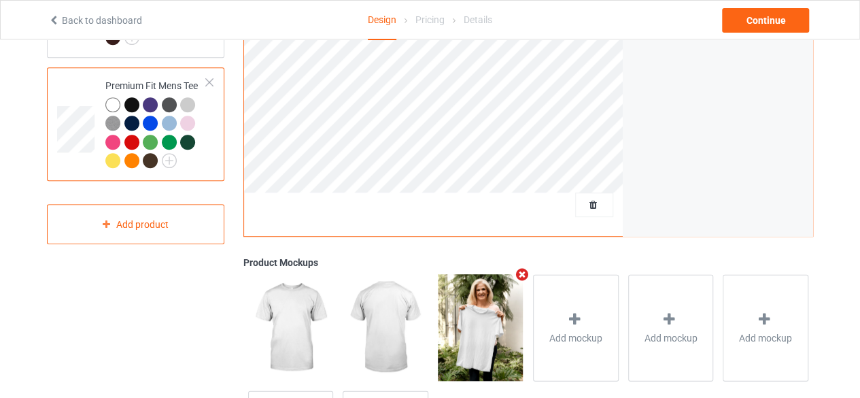
scroll to position [348, 0]
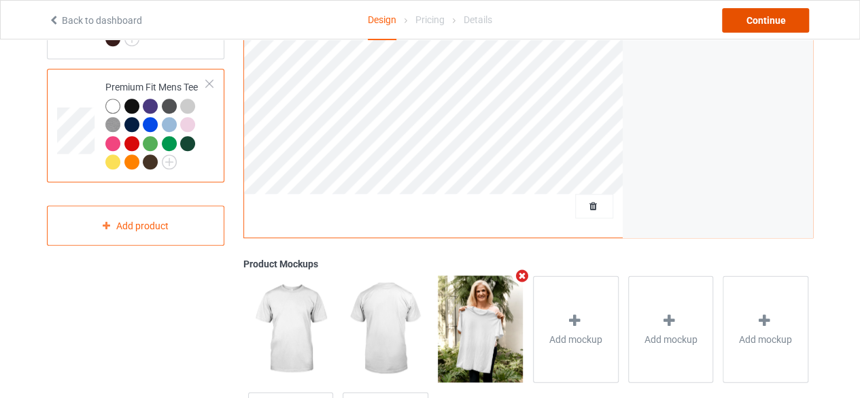
click at [778, 17] on div "Continue" at bounding box center [765, 20] width 87 height 24
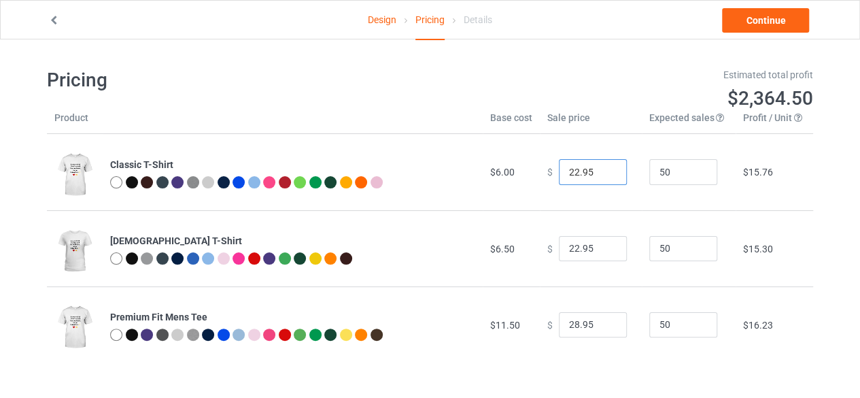
click at [578, 173] on input "22.95" at bounding box center [593, 172] width 68 height 26
click at [578, 173] on input "0.00" at bounding box center [593, 172] width 68 height 26
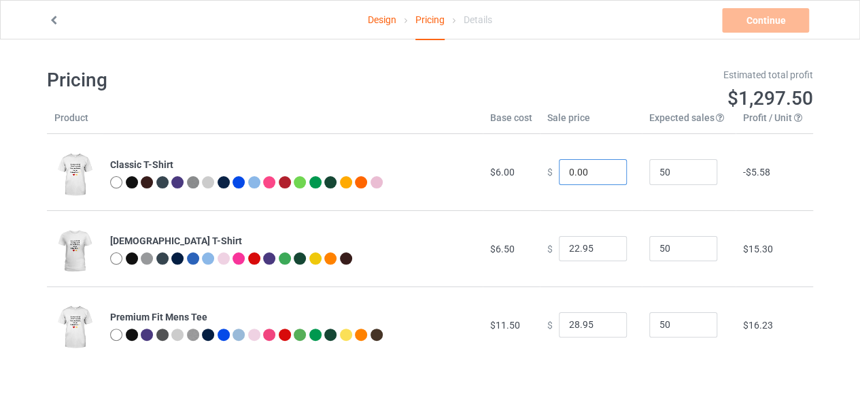
click at [578, 173] on input "0.00" at bounding box center [593, 172] width 68 height 26
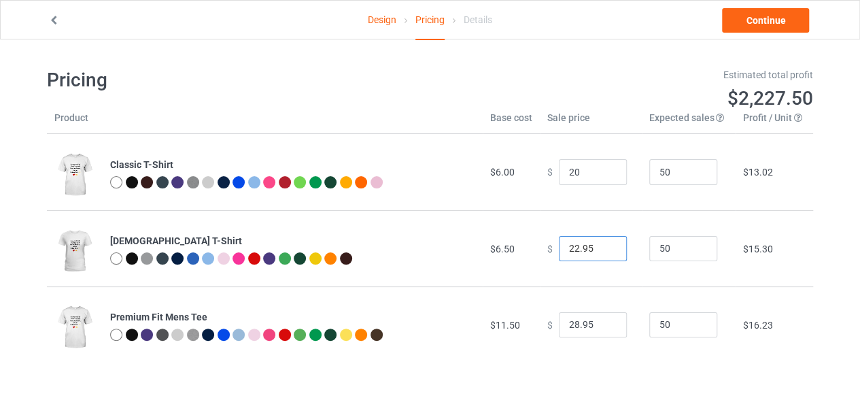
type input "20.00"
click at [579, 250] on input "22.95" at bounding box center [593, 249] width 68 height 26
type input "20.00"
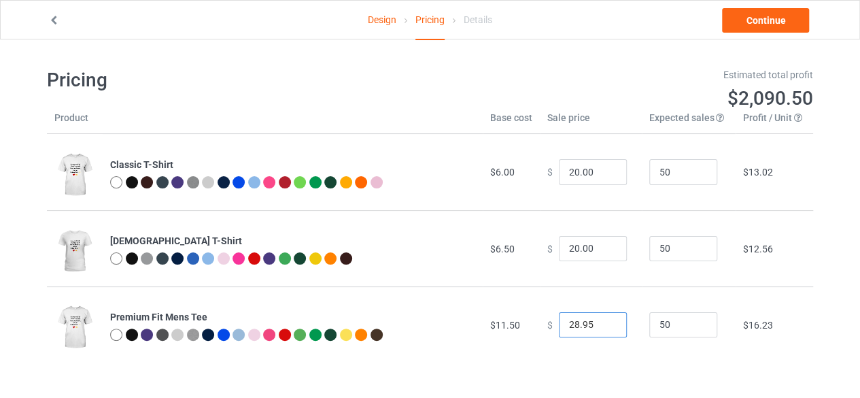
click at [573, 330] on input "28.95" at bounding box center [593, 325] width 68 height 26
type input "25.00"
click at [572, 255] on input "20.00" at bounding box center [593, 249] width 68 height 26
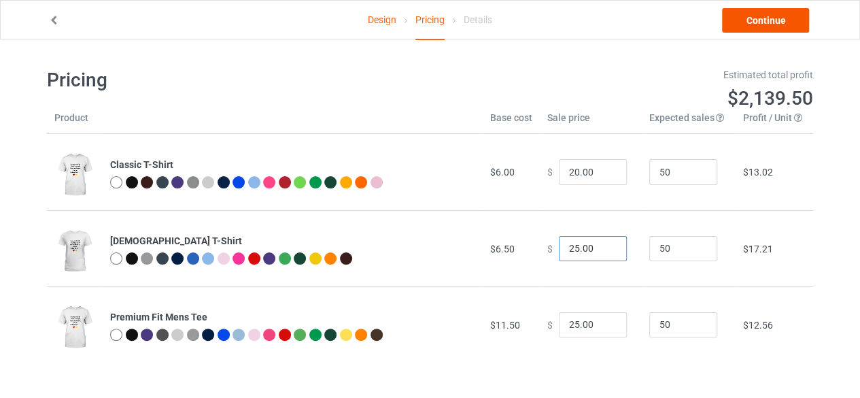
type input "25.00"
click at [771, 20] on link "Continue" at bounding box center [765, 20] width 87 height 24
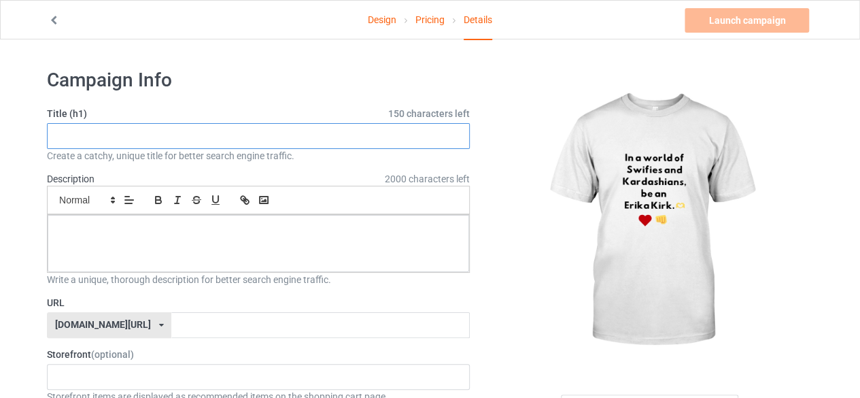
click at [349, 138] on input "text" at bounding box center [258, 136] width 423 height 26
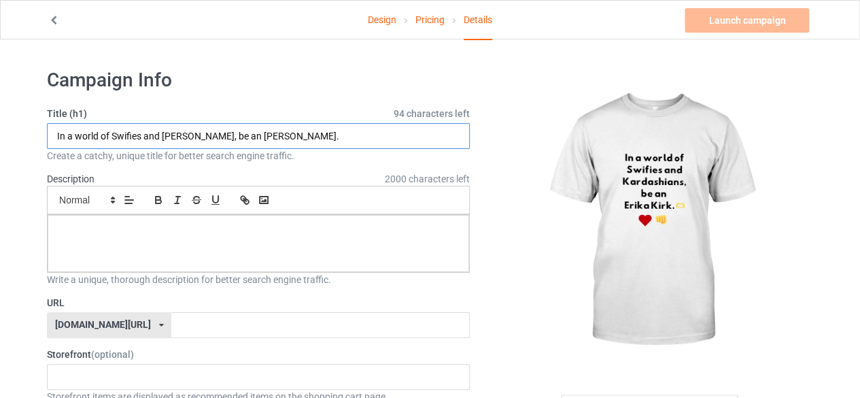
click at [222, 133] on input "In a world of Swifies and Kardashians, be an Erika Kirk." at bounding box center [258, 136] width 423 height 26
type input "In a world of Swifies and Kardashians, be an Erika Kirk."
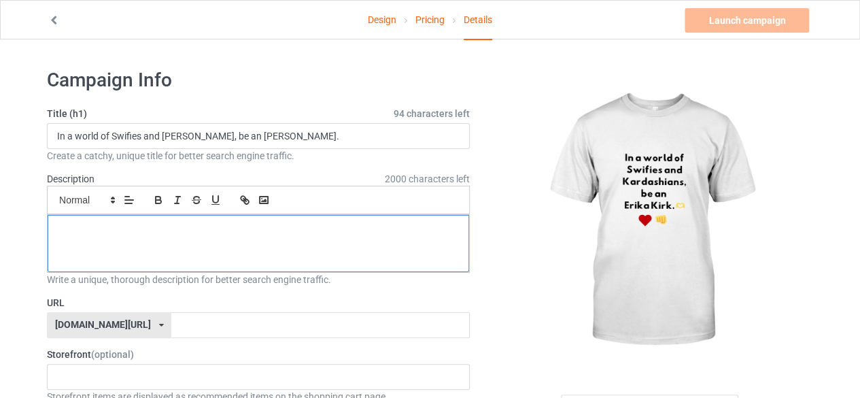
click at [186, 229] on p at bounding box center [258, 230] width 400 height 13
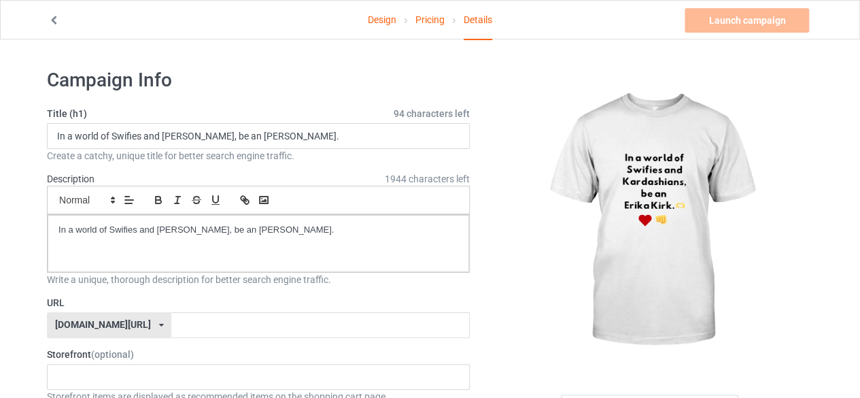
click at [159, 326] on icon at bounding box center [161, 325] width 5 height 8
click at [113, 369] on div "[DOMAIN_NAME][URL]" at bounding box center [109, 375] width 123 height 24
click at [171, 314] on input "text" at bounding box center [320, 325] width 298 height 26
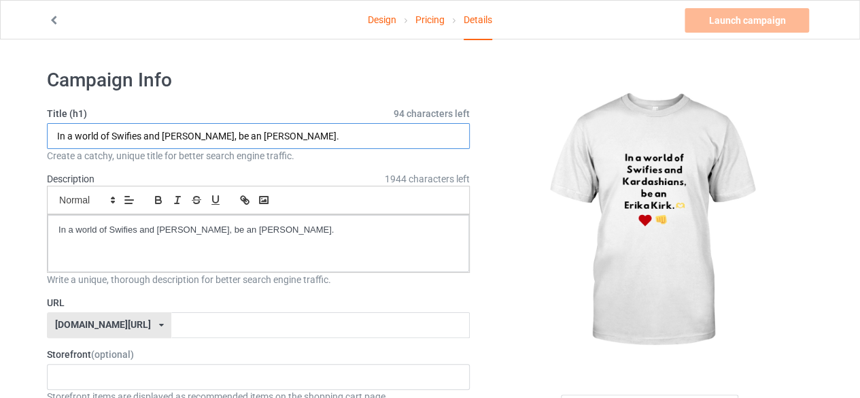
drag, startPoint x: 54, startPoint y: 135, endPoint x: 141, endPoint y: 142, distance: 87.3
click at [141, 142] on input "In a world of Swifies and Kardashians, be an Erika Kirk." at bounding box center [258, 136] width 423 height 26
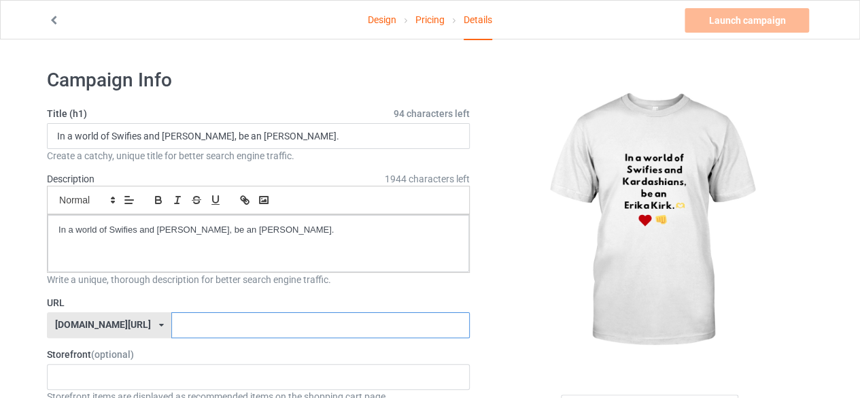
click at [171, 334] on input "text" at bounding box center [320, 325] width 298 height 26
paste input "In a world of Swifies"
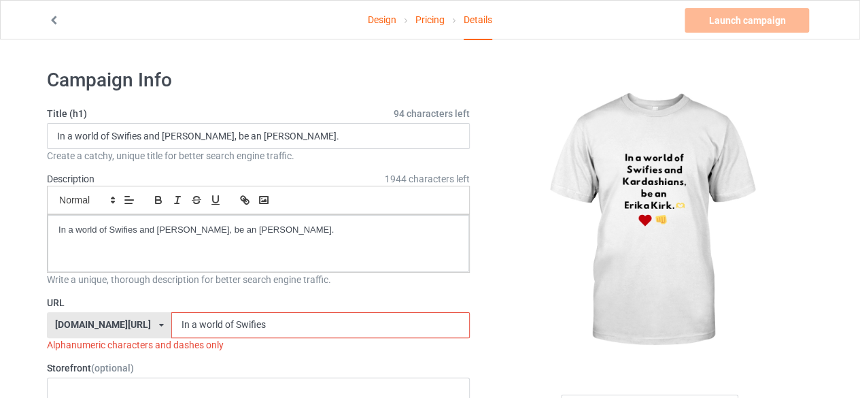
click at [186, 324] on input "In a world of Swifies" at bounding box center [320, 325] width 298 height 26
click at [197, 326] on input "In a worldofSwifies" at bounding box center [320, 325] width 298 height 26
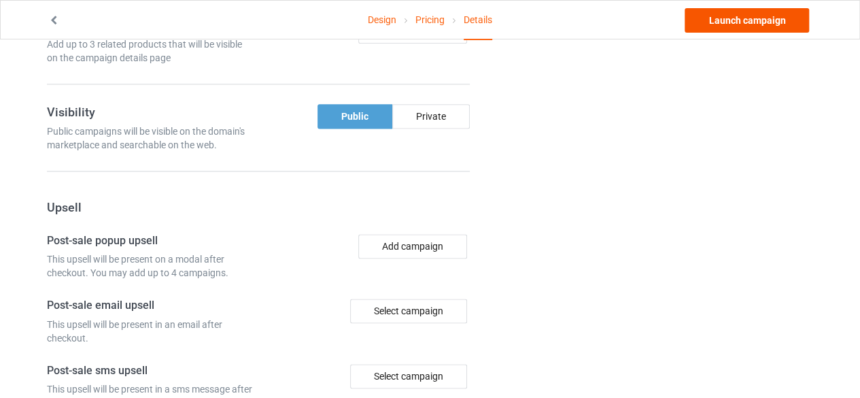
scroll to position [850, 0]
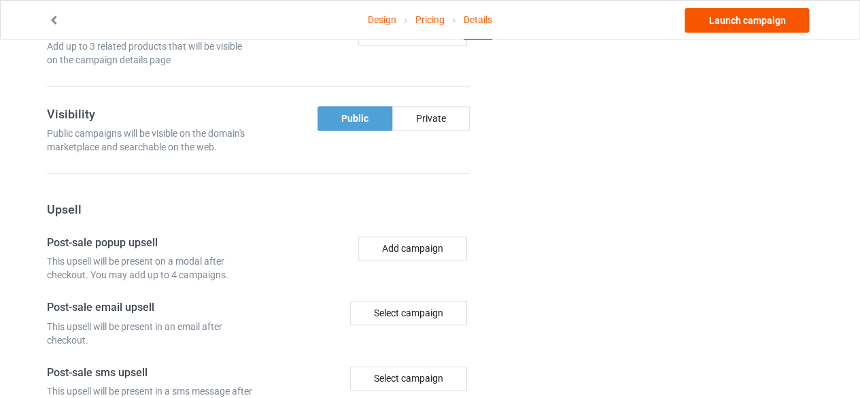
type input "Inaworldofswifies"
click at [749, 19] on link "Launch campaign" at bounding box center [747, 20] width 124 height 24
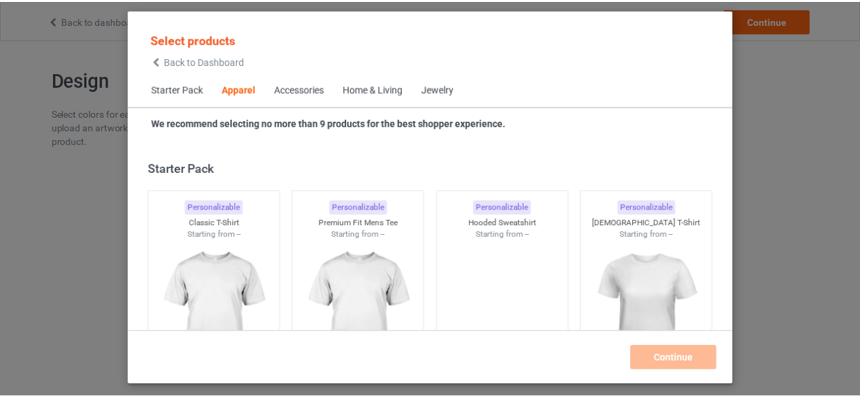
scroll to position [507, 0]
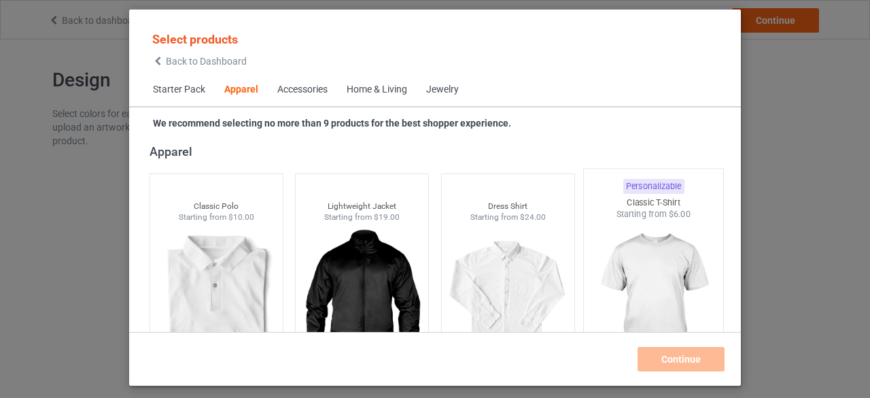
click at [649, 289] on img at bounding box center [654, 300] width 128 height 160
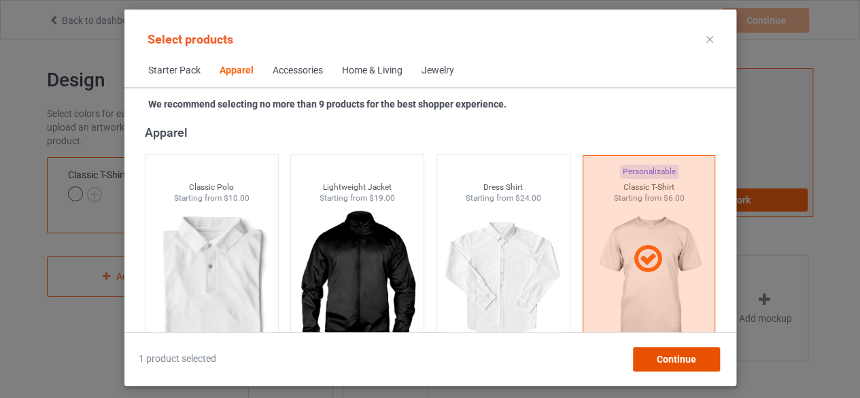
click at [662, 362] on span "Continue" at bounding box center [675, 359] width 39 height 11
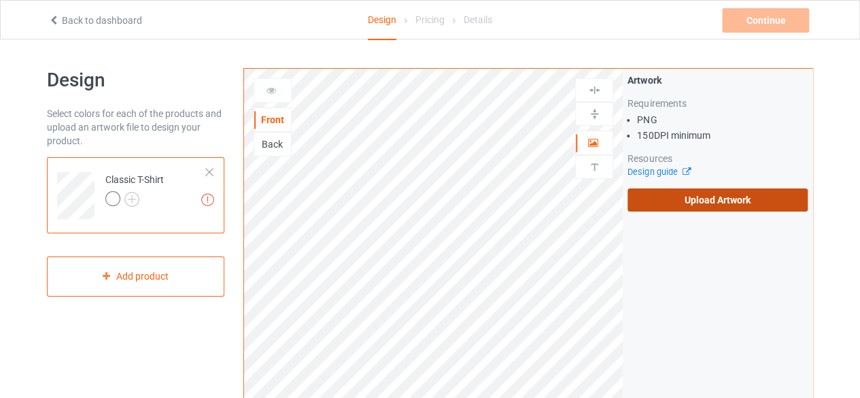
click at [733, 197] on label "Upload Artwork" at bounding box center [718, 199] width 180 height 23
click at [0, 0] on input "Upload Artwork" at bounding box center [0, 0] width 0 height 0
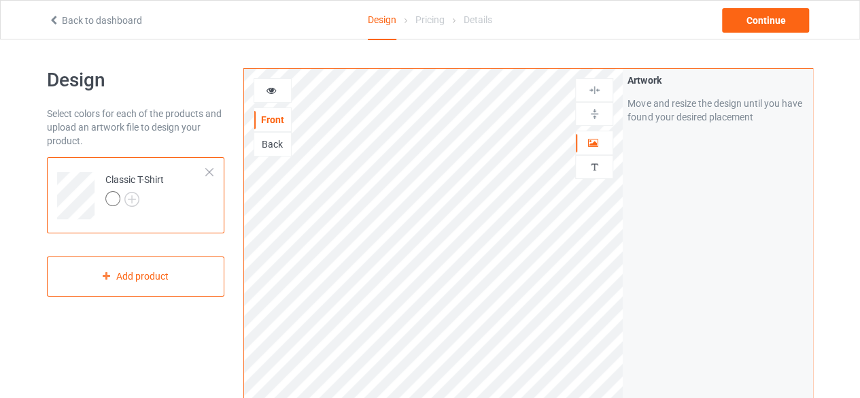
click at [110, 200] on div at bounding box center [112, 198] width 15 height 15
click at [133, 196] on img at bounding box center [131, 199] width 15 height 15
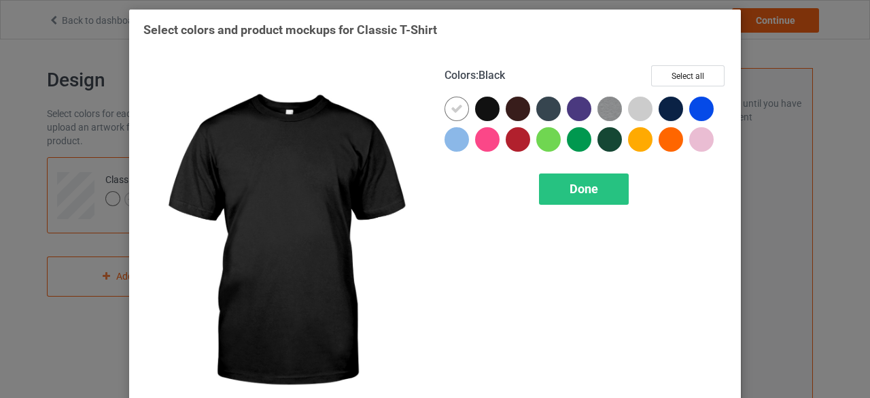
click at [485, 113] on div at bounding box center [487, 109] width 24 height 24
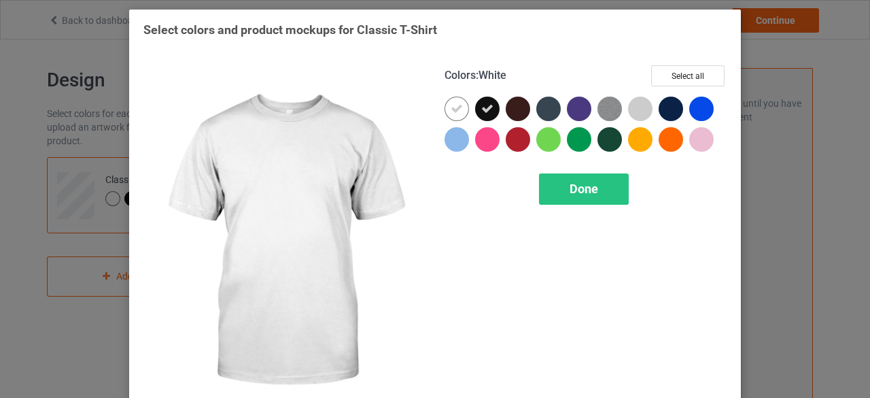
click at [451, 110] on icon at bounding box center [457, 109] width 12 height 12
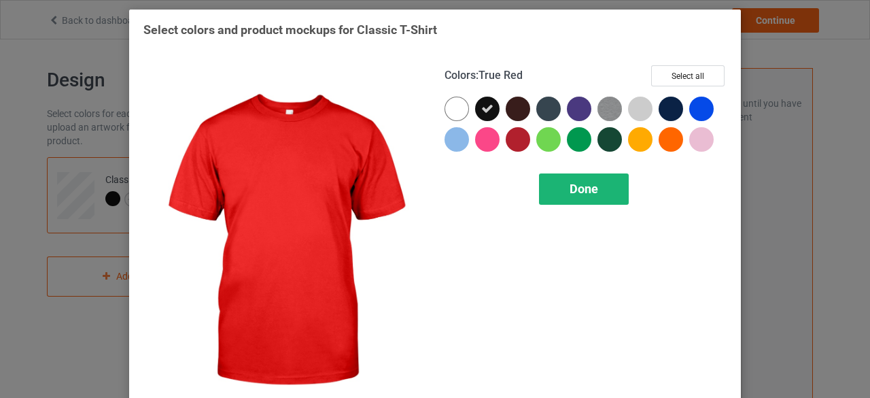
click at [585, 191] on span "Done" at bounding box center [584, 189] width 29 height 14
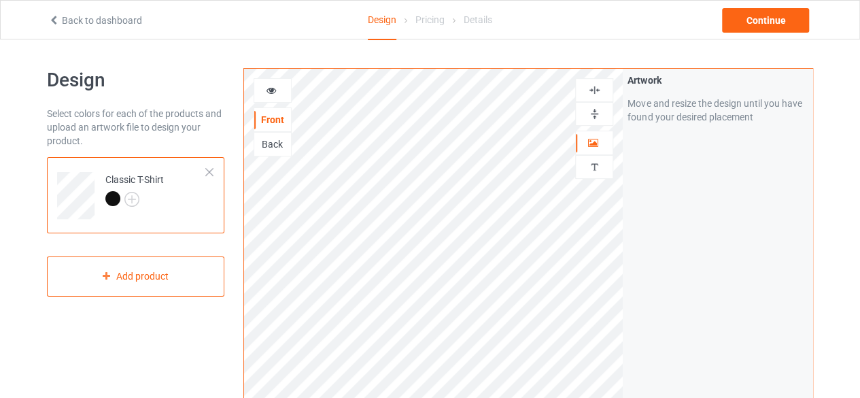
click at [589, 107] on img at bounding box center [594, 113] width 13 height 13
click at [596, 86] on img at bounding box center [594, 90] width 13 height 13
click at [761, 20] on div "Continue" at bounding box center [765, 20] width 87 height 24
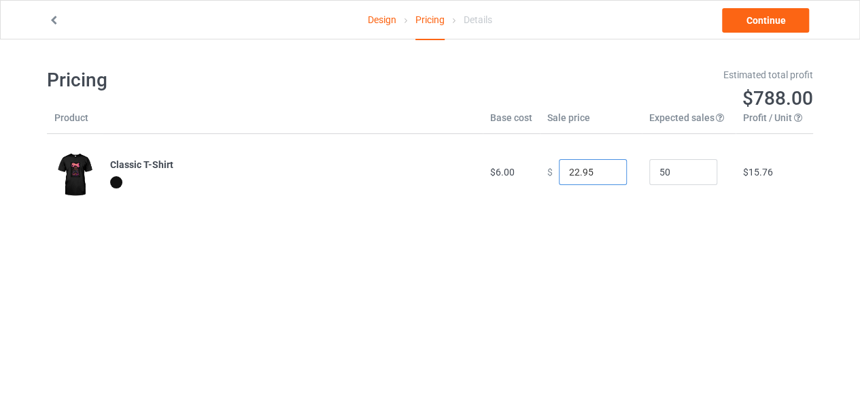
click at [569, 175] on input "22.95" at bounding box center [593, 172] width 68 height 26
click at [579, 171] on input "0.00" at bounding box center [593, 172] width 68 height 26
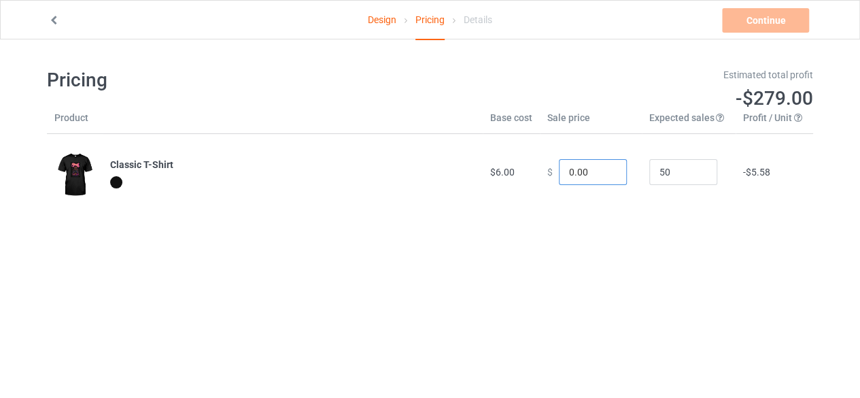
click at [579, 171] on input "0.00" at bounding box center [593, 172] width 68 height 26
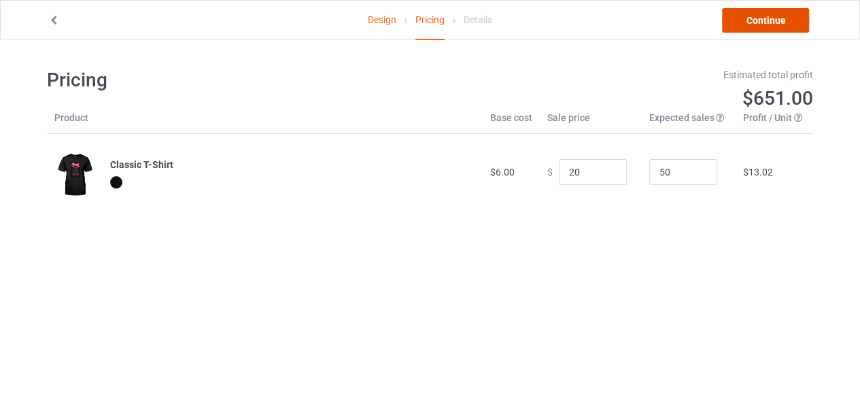
type input "20.00"
click at [743, 17] on link "Continue" at bounding box center [765, 20] width 87 height 24
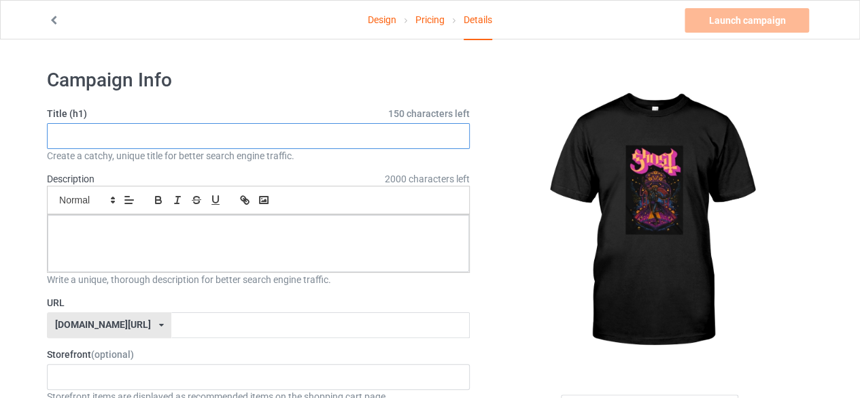
click at [313, 140] on input "text" at bounding box center [258, 136] width 423 height 26
type input "GHOST"
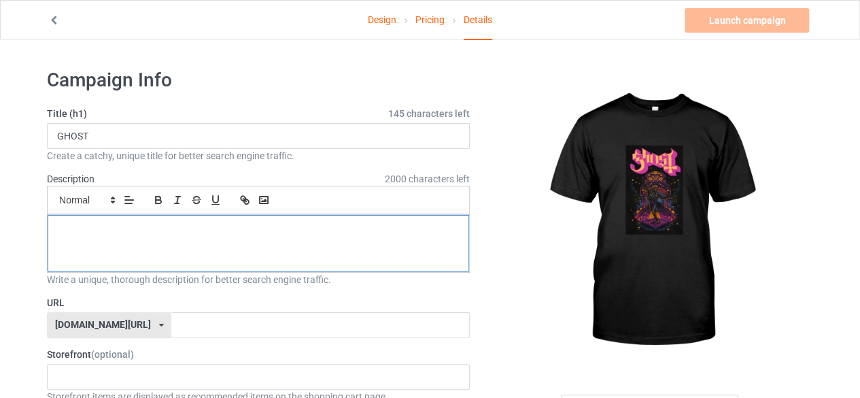
click at [158, 238] on div at bounding box center [259, 243] width 422 height 57
click at [132, 321] on div "[DOMAIN_NAME][URL]" at bounding box center [103, 325] width 96 height 10
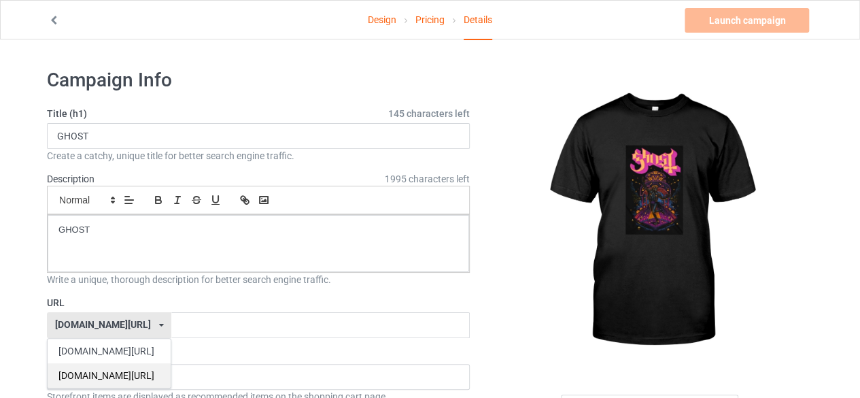
click at [108, 364] on div "[DOMAIN_NAME][URL]" at bounding box center [109, 375] width 123 height 24
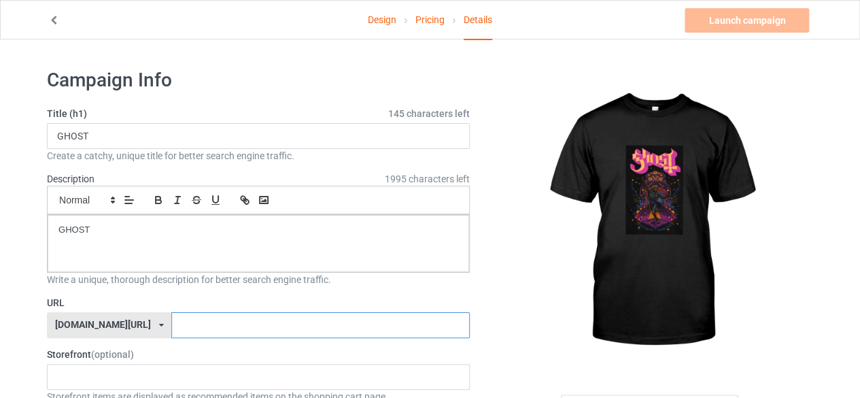
click at [171, 323] on input "text" at bounding box center [320, 325] width 298 height 26
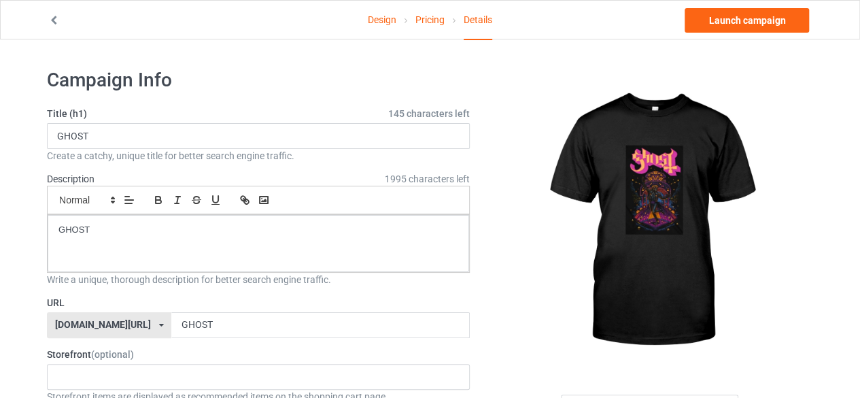
click at [166, 352] on label "Storefront (optional)" at bounding box center [258, 354] width 423 height 14
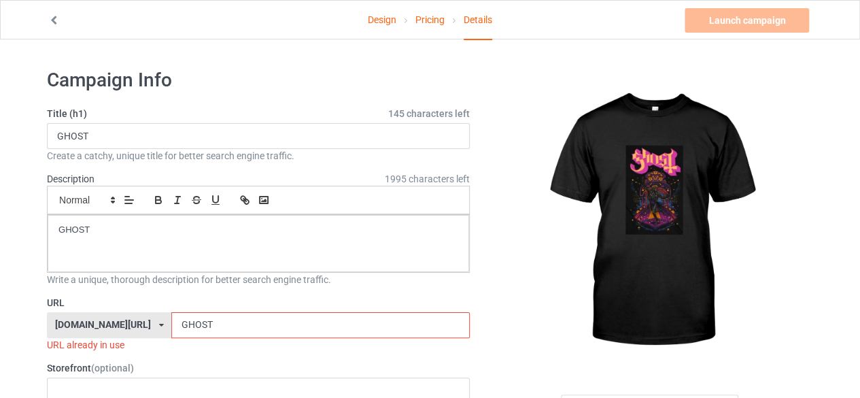
click at [178, 327] on input "GHOST" at bounding box center [320, 325] width 298 height 26
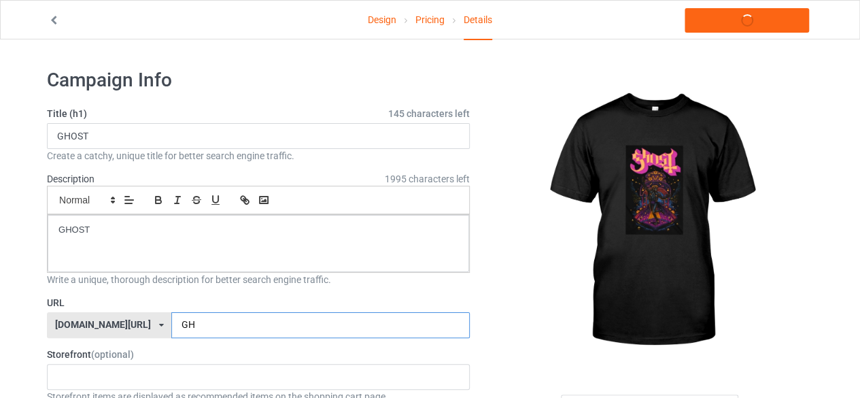
type input "G"
type input "o"
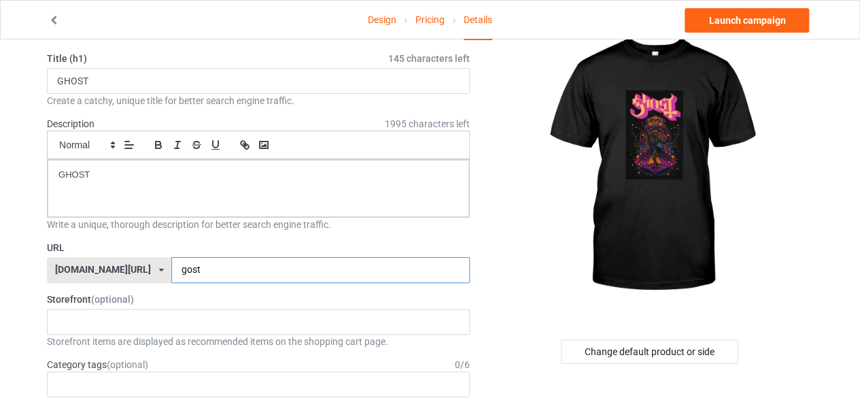
scroll to position [65, 0]
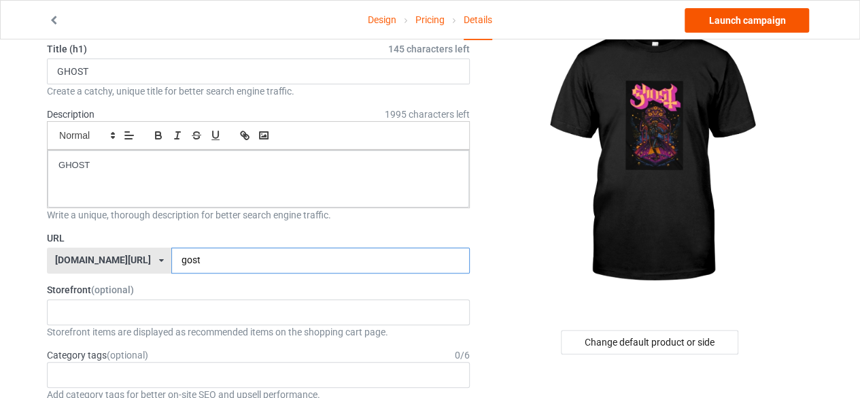
type input "gost"
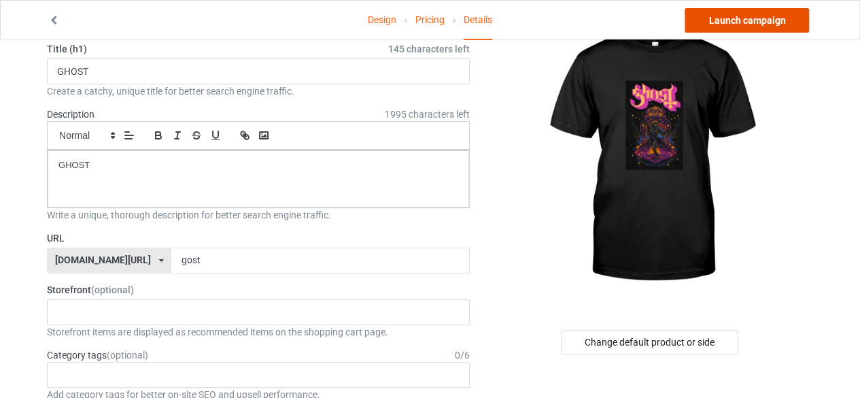
click at [744, 23] on link "Launch campaign" at bounding box center [747, 20] width 124 height 24
